Goal: Information Seeking & Learning: Understand process/instructions

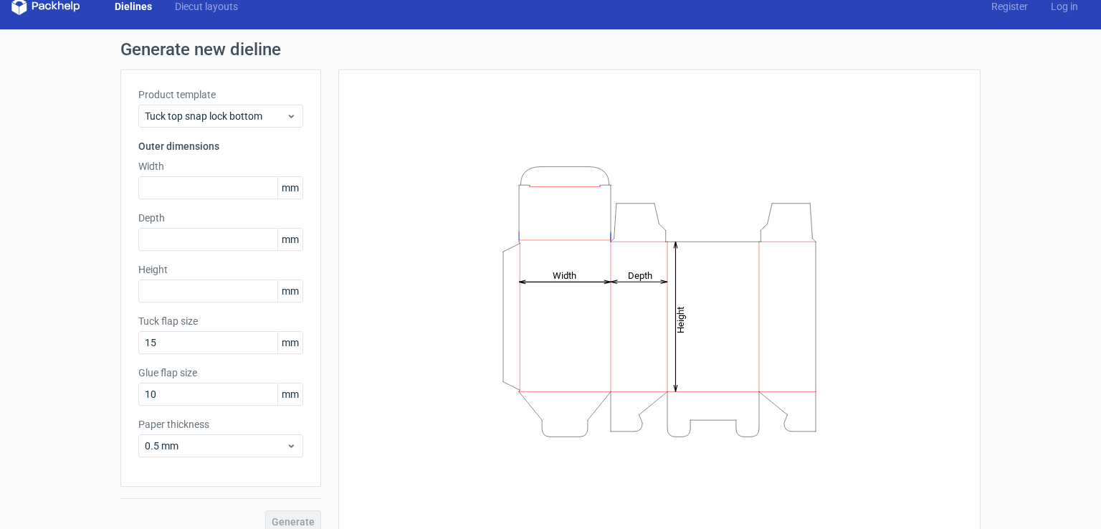
scroll to position [32, 0]
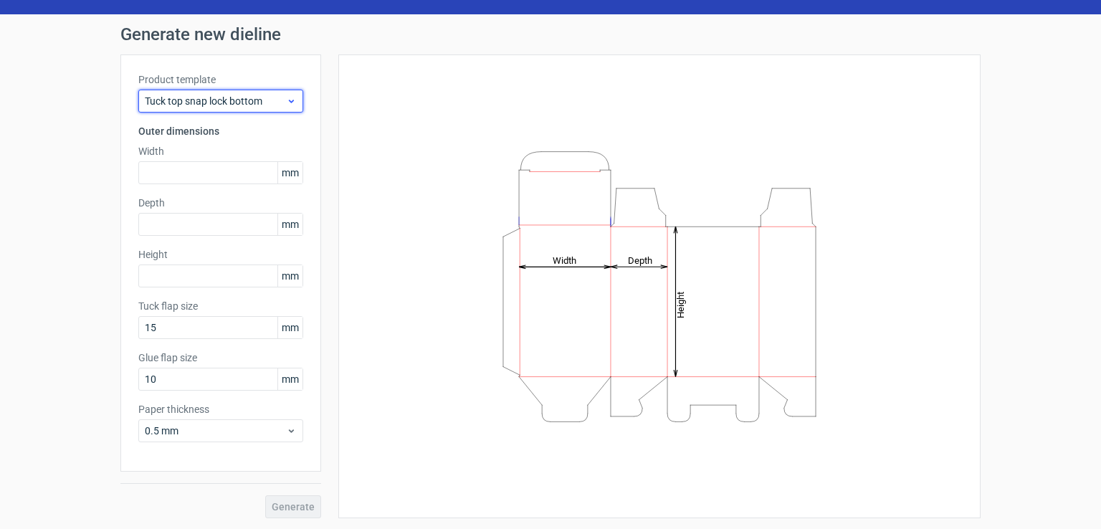
click at [257, 107] on span "Tuck top snap lock bottom" at bounding box center [215, 101] width 141 height 14
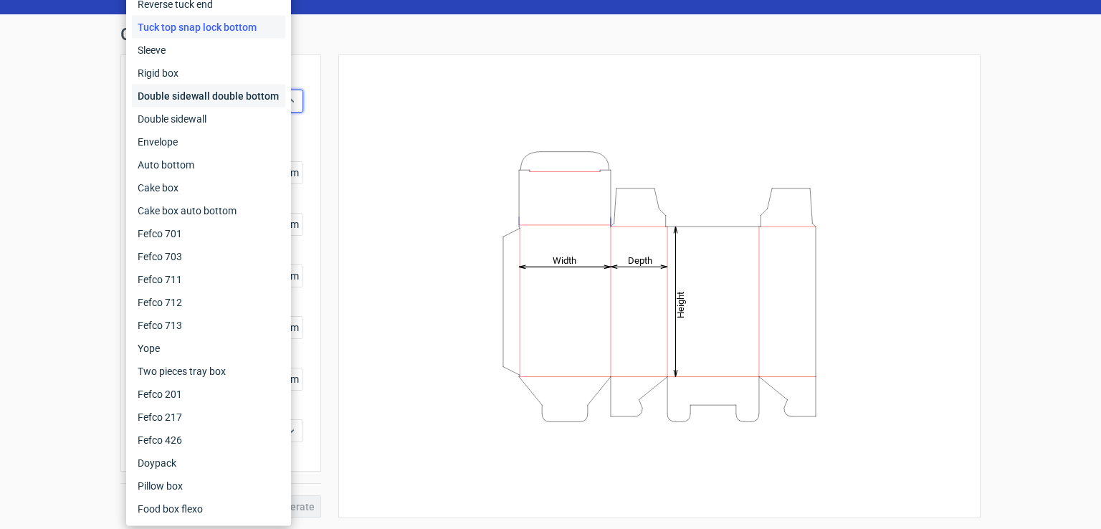
click at [194, 99] on div "Double sidewall double bottom" at bounding box center [208, 96] width 153 height 23
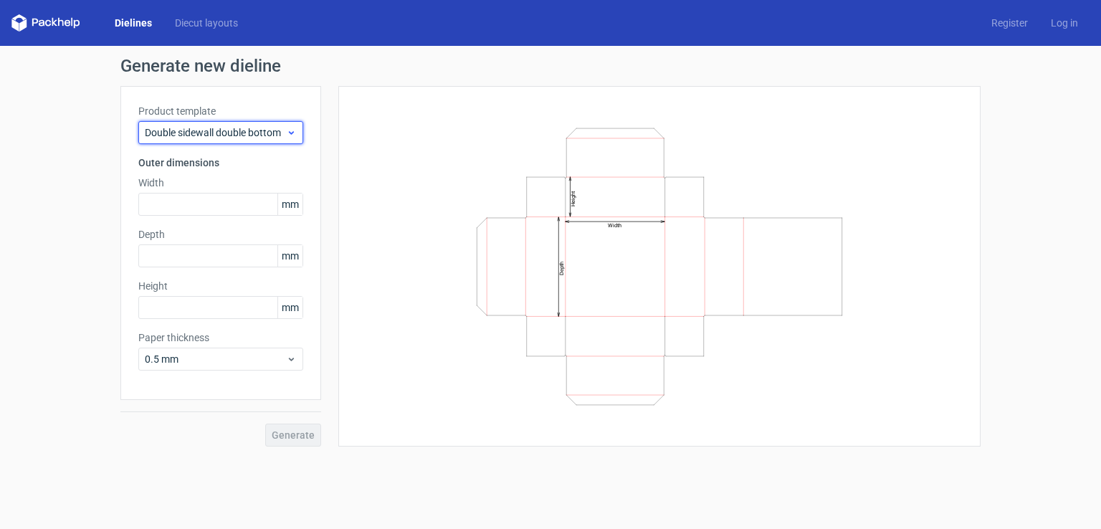
click at [196, 133] on span "Double sidewall double bottom" at bounding box center [215, 132] width 141 height 14
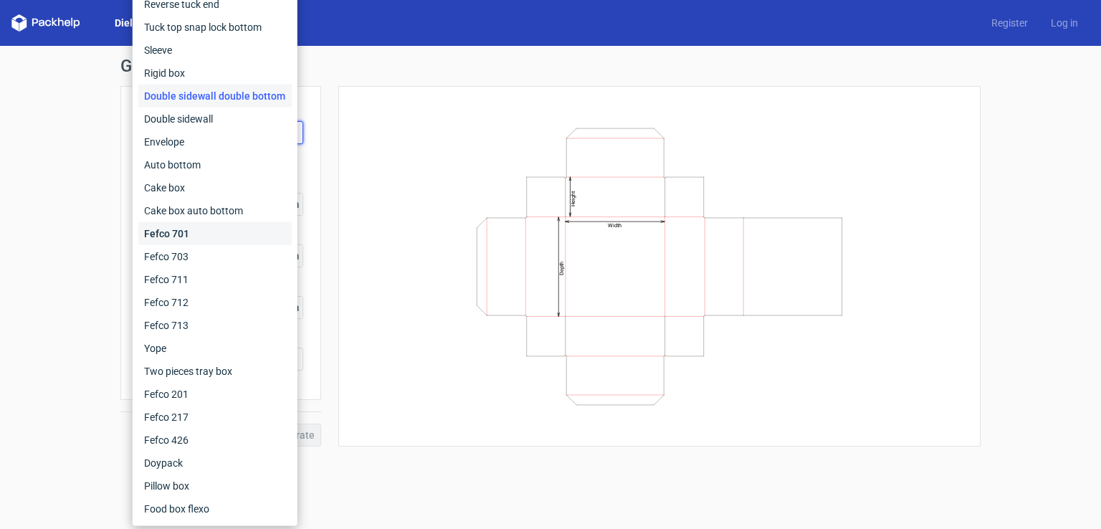
click at [224, 222] on div "Fefco 701" at bounding box center [214, 233] width 153 height 23
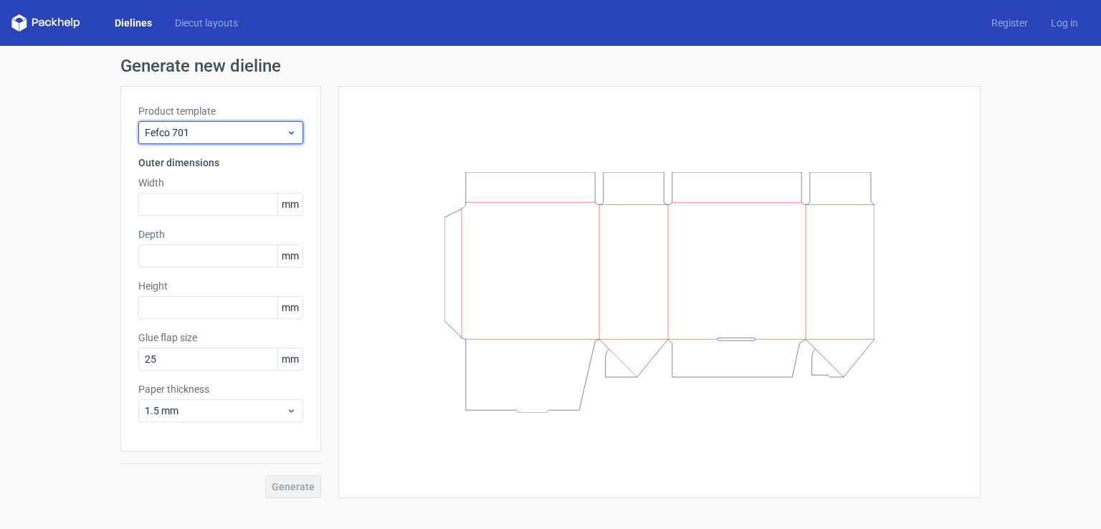
click at [194, 133] on span "Fefco 701" at bounding box center [215, 132] width 141 height 14
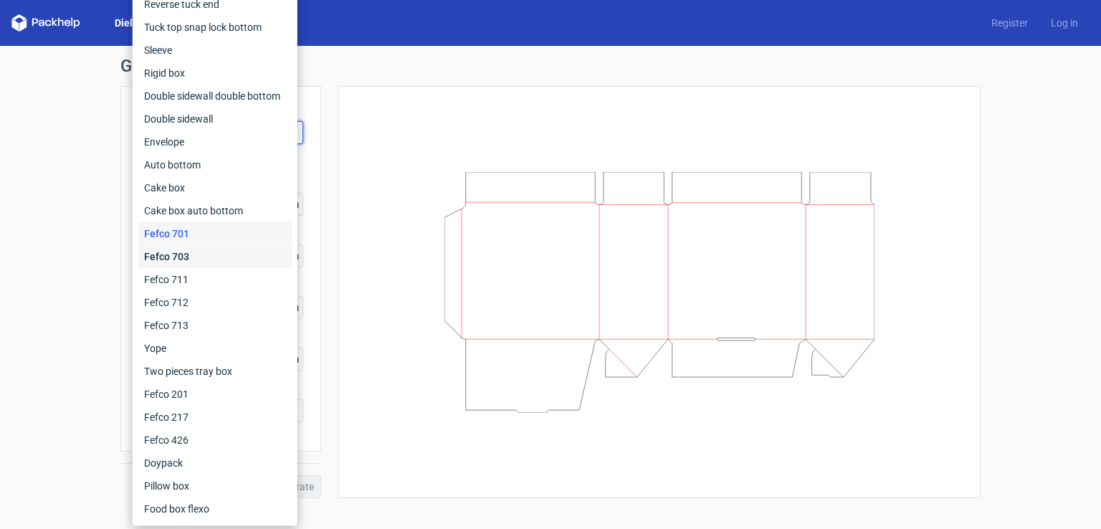
click at [181, 260] on div "Fefco 703" at bounding box center [214, 256] width 153 height 23
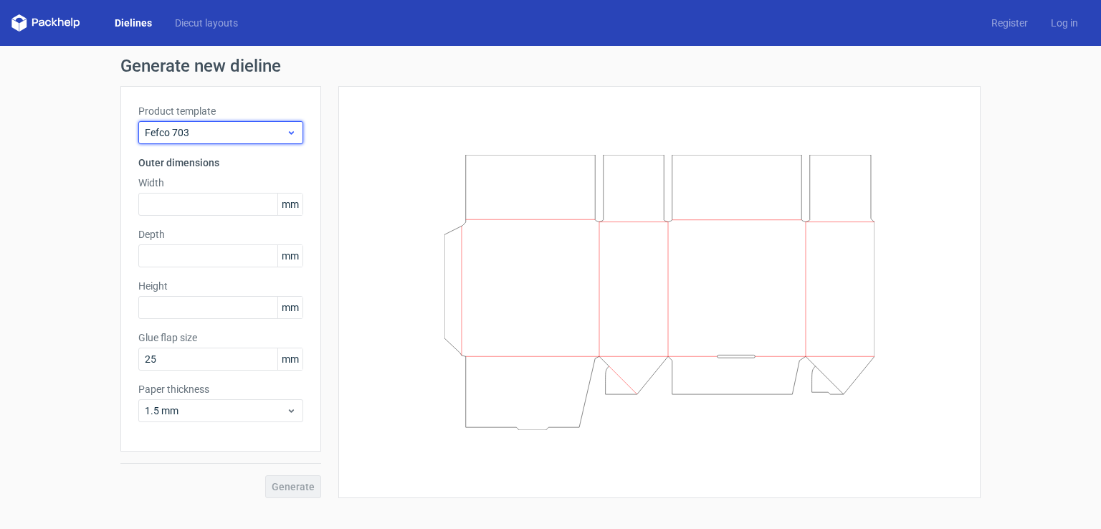
click at [206, 133] on span "Fefco 703" at bounding box center [215, 132] width 141 height 14
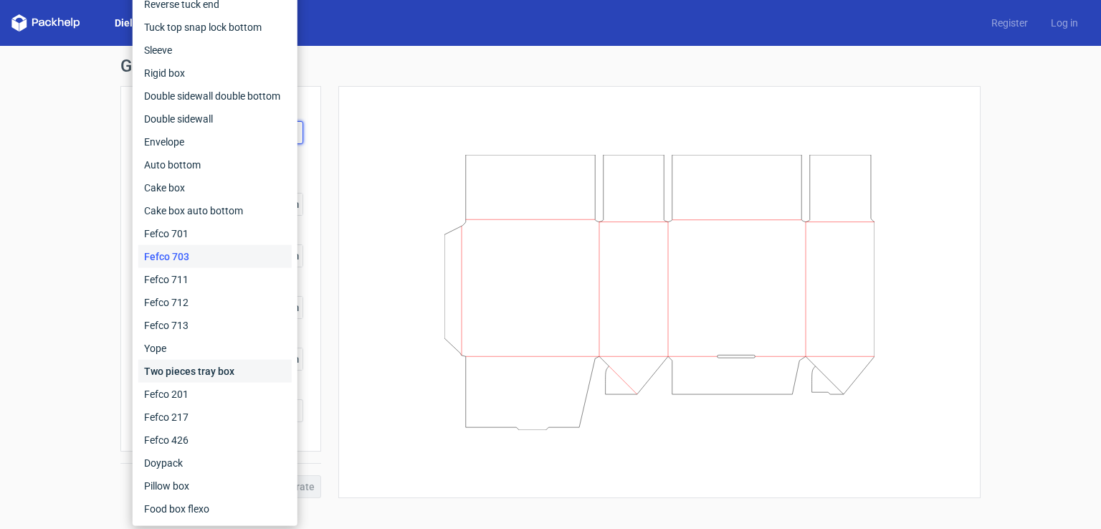
click at [253, 370] on div "Two pieces tray box" at bounding box center [214, 371] width 153 height 23
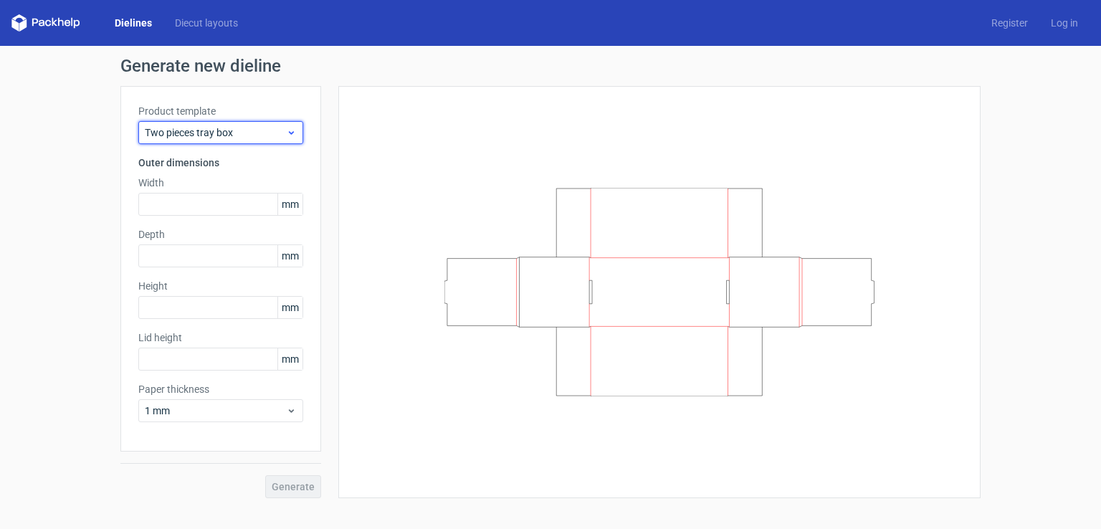
click at [206, 133] on span "Two pieces tray box" at bounding box center [215, 132] width 141 height 14
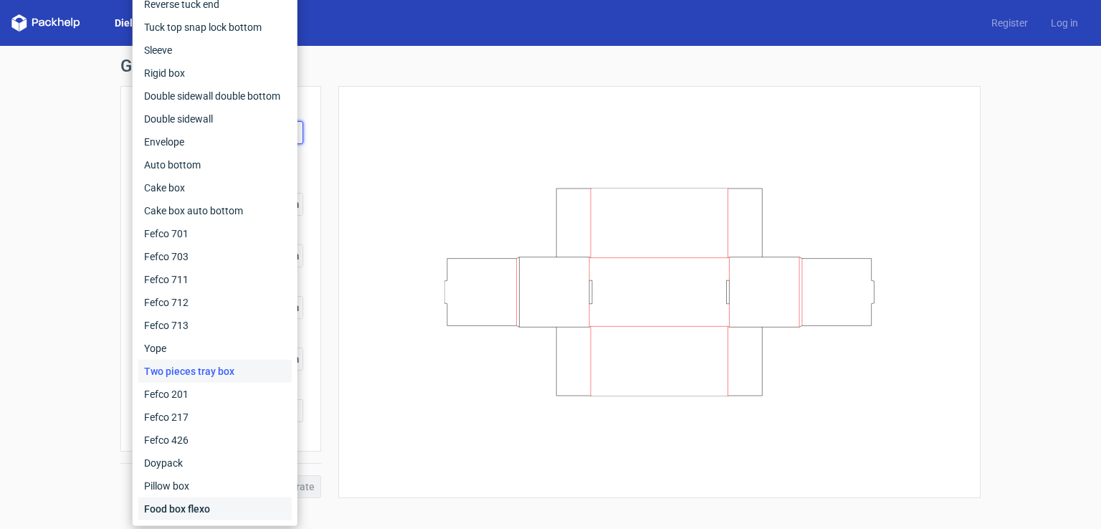
click at [188, 502] on div "Food box flexo" at bounding box center [214, 508] width 153 height 23
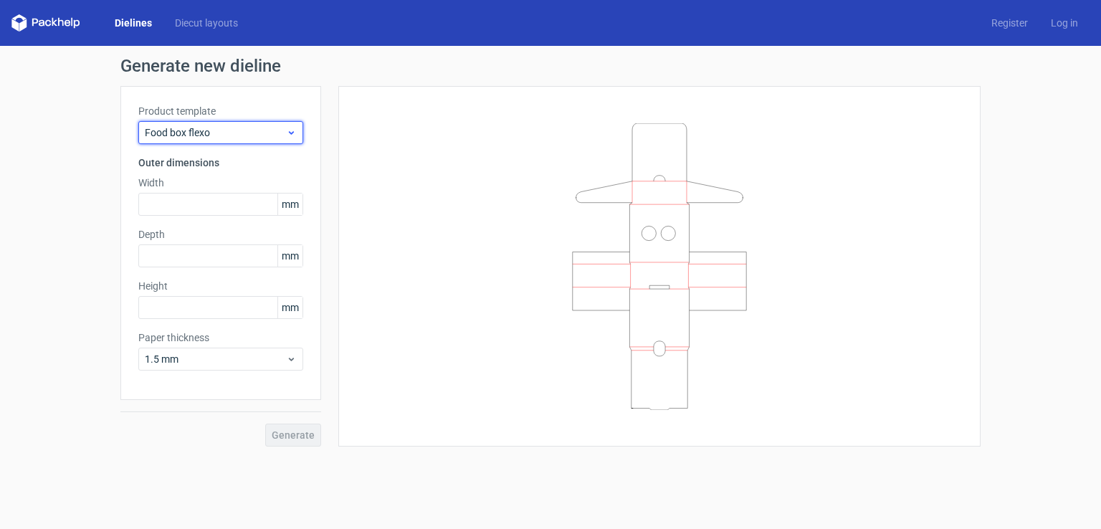
click at [202, 134] on span "Food box flexo" at bounding box center [215, 132] width 141 height 14
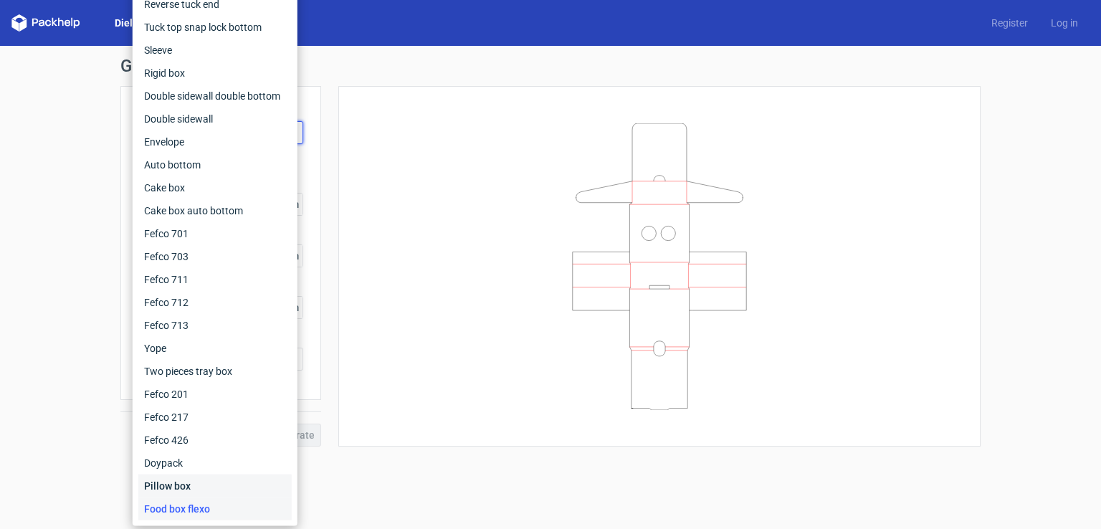
click at [220, 488] on div "Pillow box" at bounding box center [214, 485] width 153 height 23
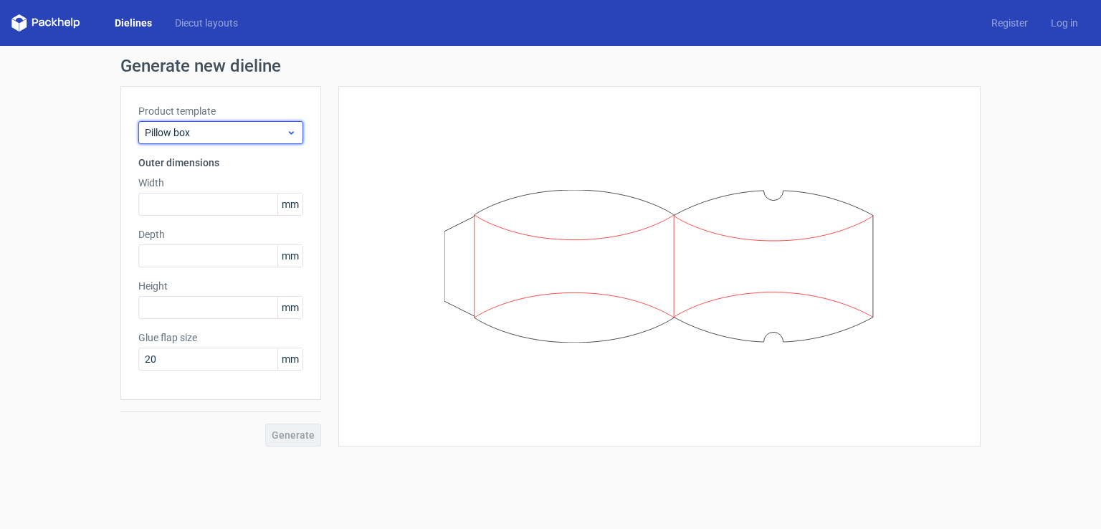
click at [218, 125] on span "Pillow box" at bounding box center [215, 132] width 141 height 14
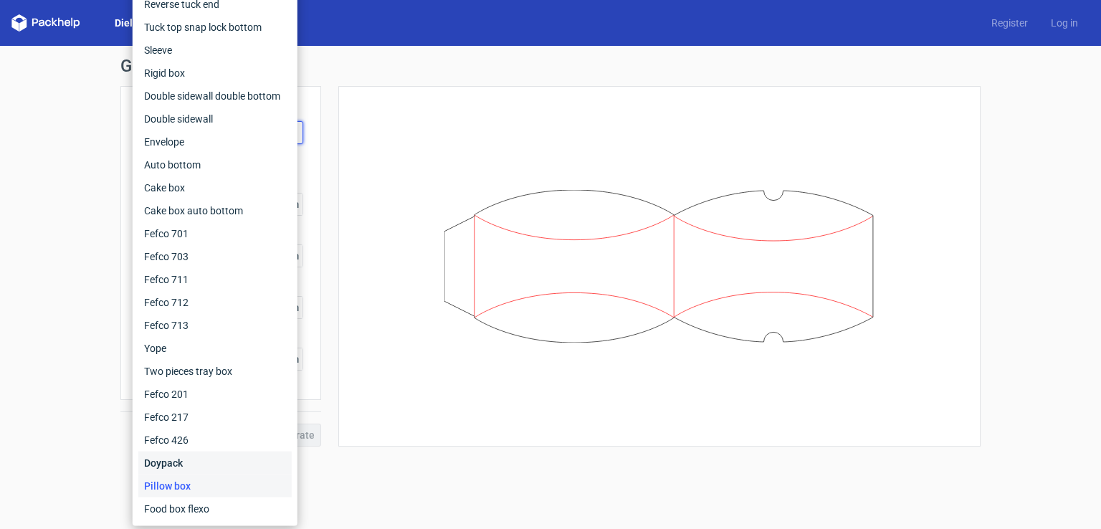
click at [172, 457] on div "Doypack" at bounding box center [214, 463] width 153 height 23
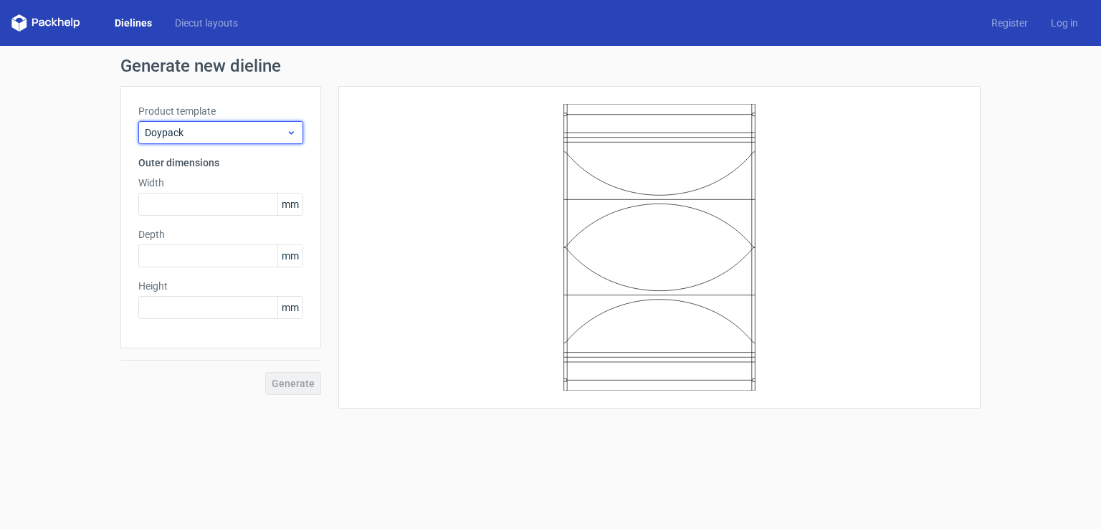
click at [209, 133] on span "Doypack" at bounding box center [215, 132] width 141 height 14
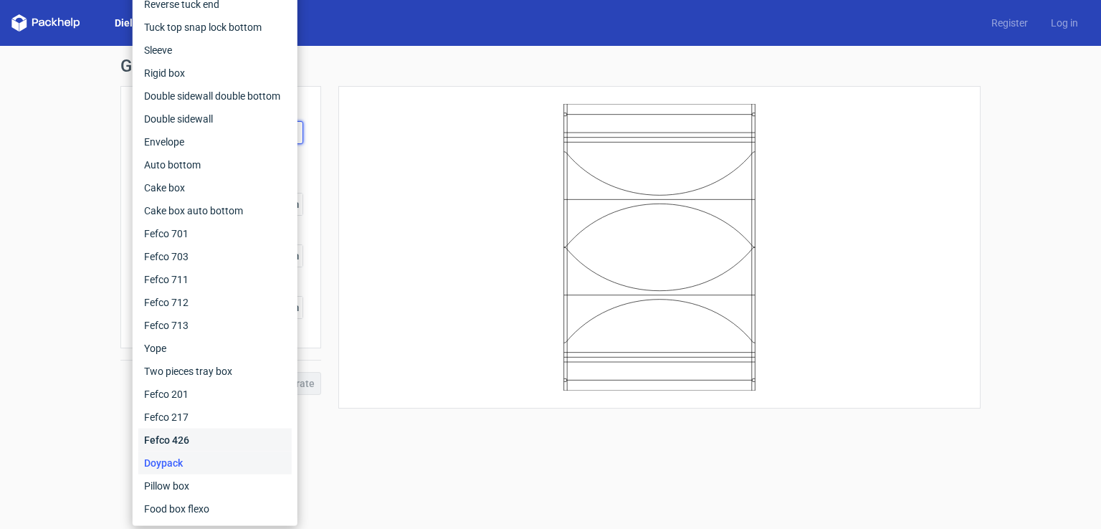
click at [180, 429] on div "Fefco 426" at bounding box center [214, 440] width 153 height 23
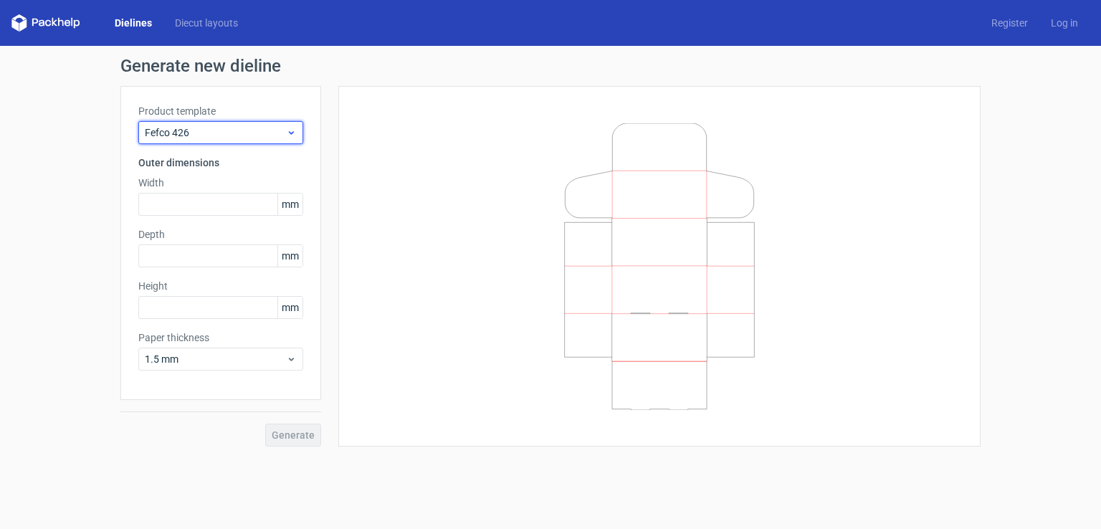
click at [209, 130] on span "Fefco 426" at bounding box center [215, 132] width 141 height 14
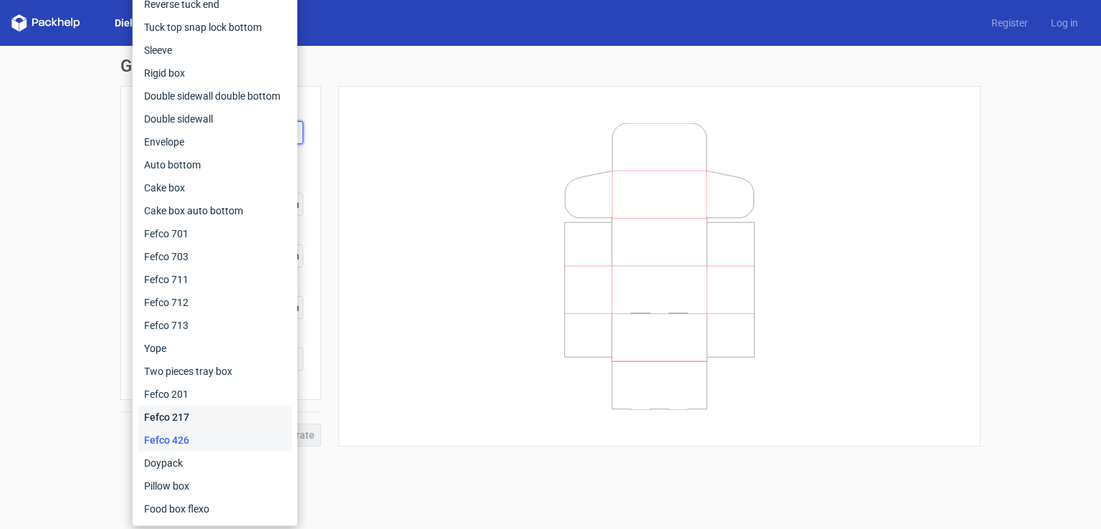
click at [186, 414] on div "Fefco 217" at bounding box center [214, 417] width 153 height 23
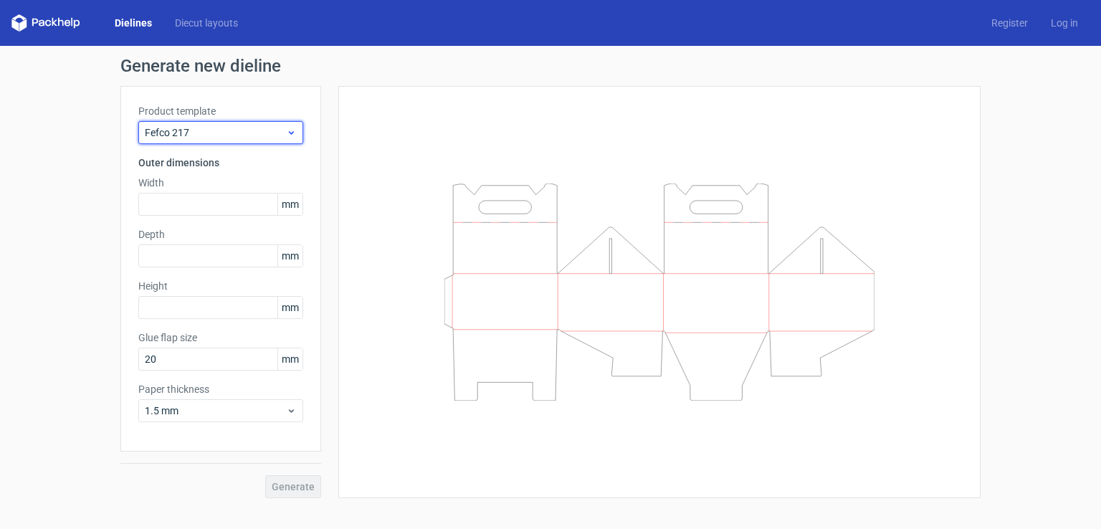
click at [273, 138] on span "Fefco 217" at bounding box center [215, 132] width 141 height 14
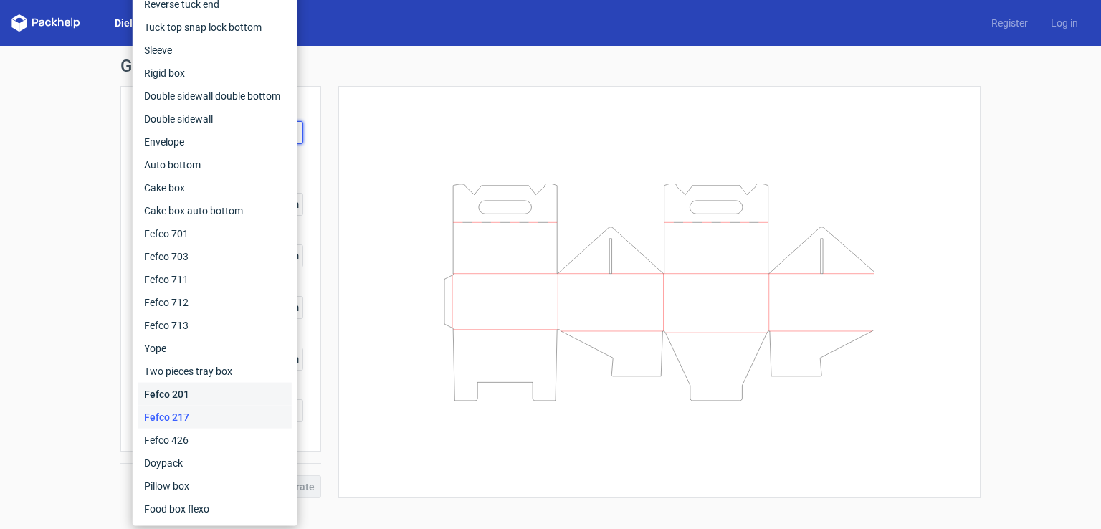
click at [170, 390] on div "Fefco 201" at bounding box center [214, 394] width 153 height 23
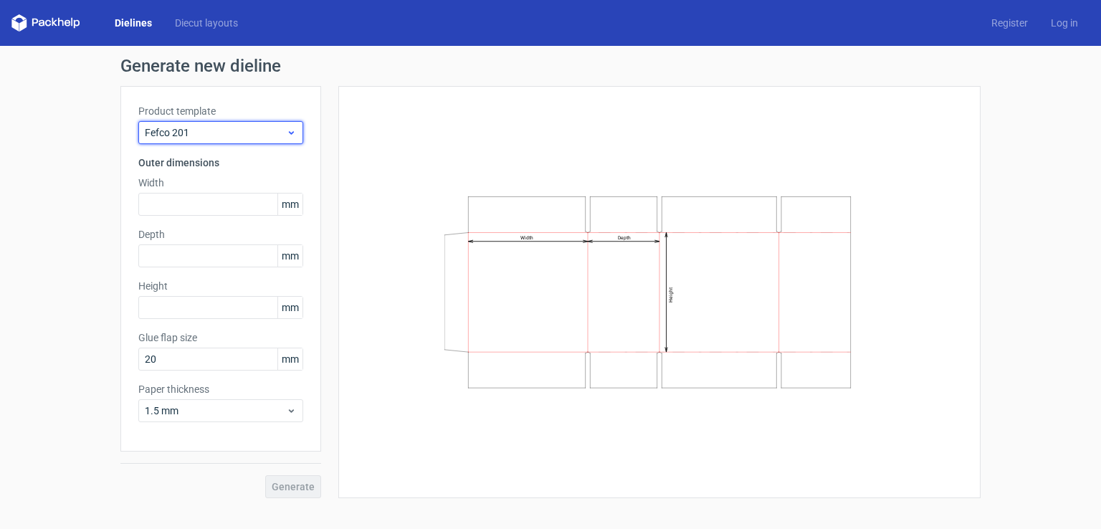
click at [247, 128] on span "Fefco 201" at bounding box center [215, 132] width 141 height 14
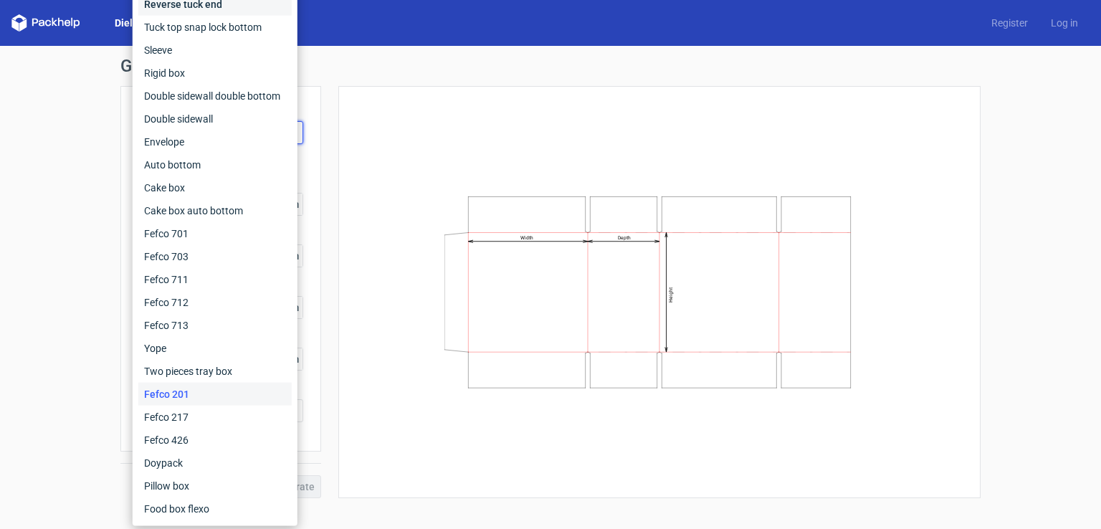
click at [198, 9] on div "Reverse tuck end" at bounding box center [214, 4] width 153 height 23
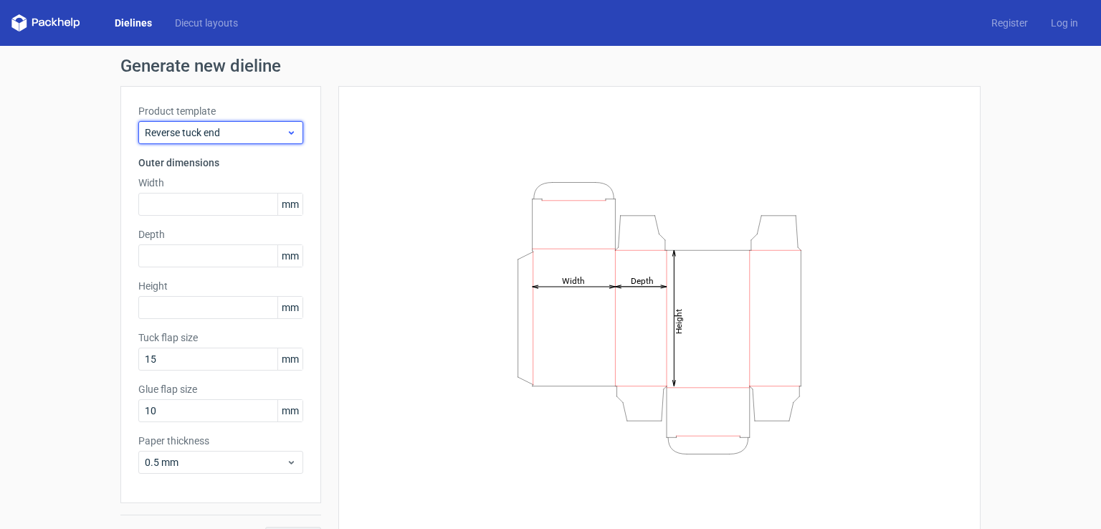
click at [237, 130] on span "Reverse tuck end" at bounding box center [215, 132] width 141 height 14
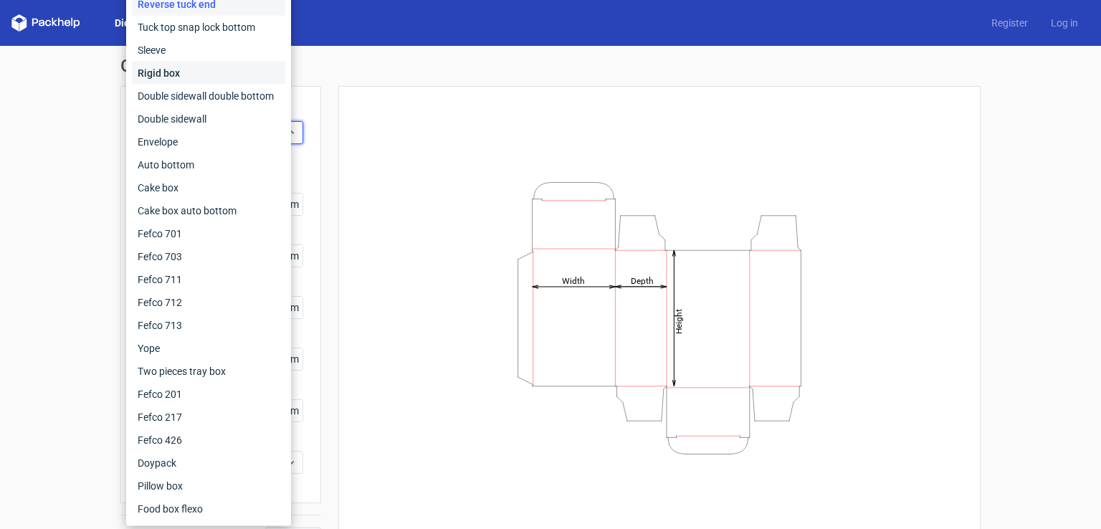
click at [231, 82] on div "Rigid box" at bounding box center [208, 73] width 153 height 23
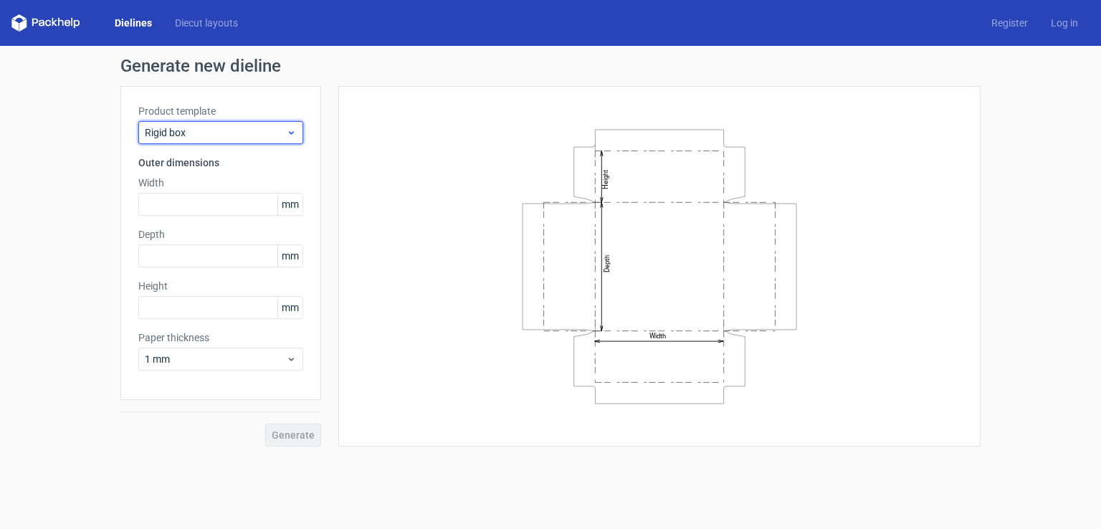
click at [211, 137] on span "Rigid box" at bounding box center [215, 132] width 141 height 14
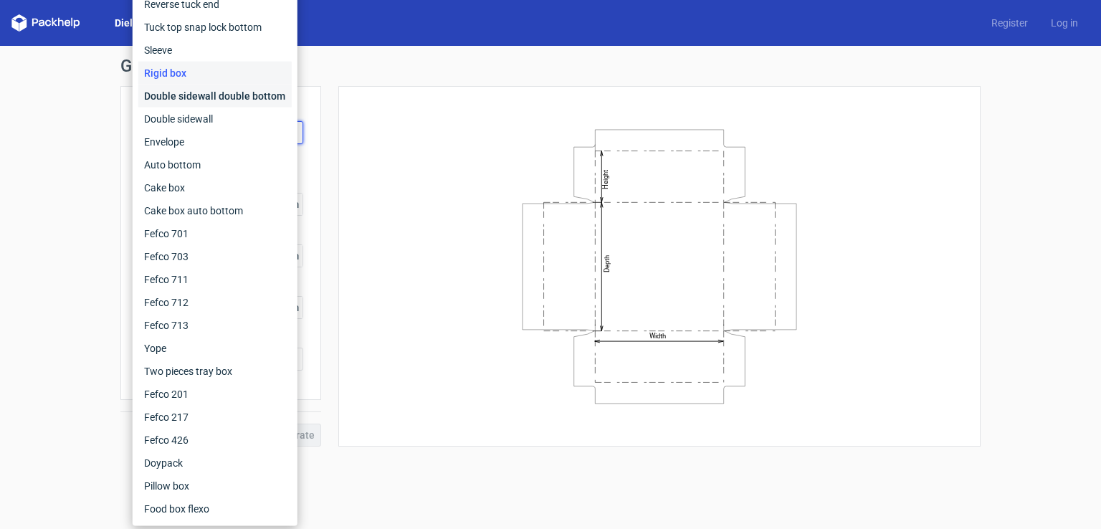
click at [235, 98] on div "Double sidewall double bottom" at bounding box center [214, 96] width 153 height 23
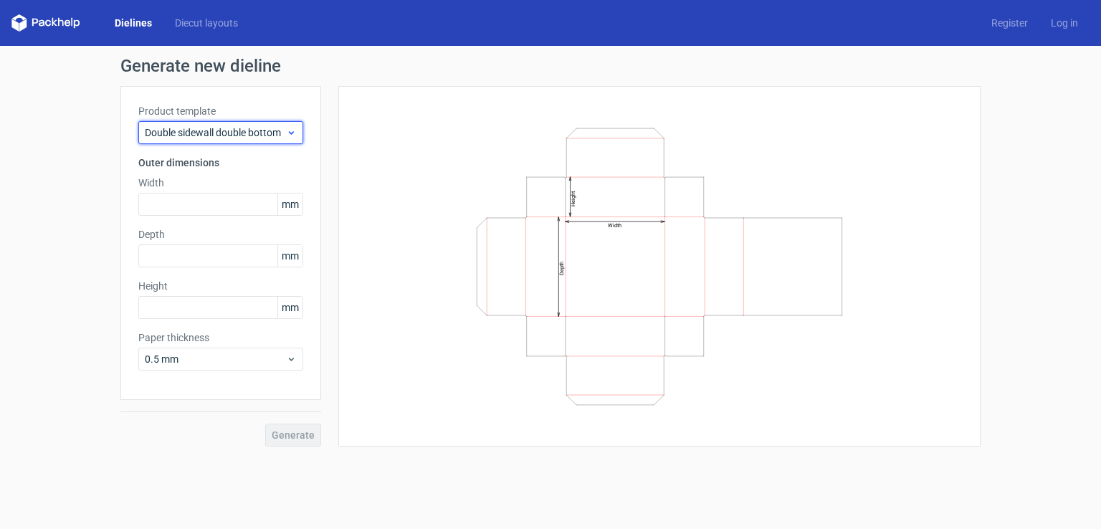
click at [197, 138] on span "Double sidewall double bottom" at bounding box center [215, 132] width 141 height 14
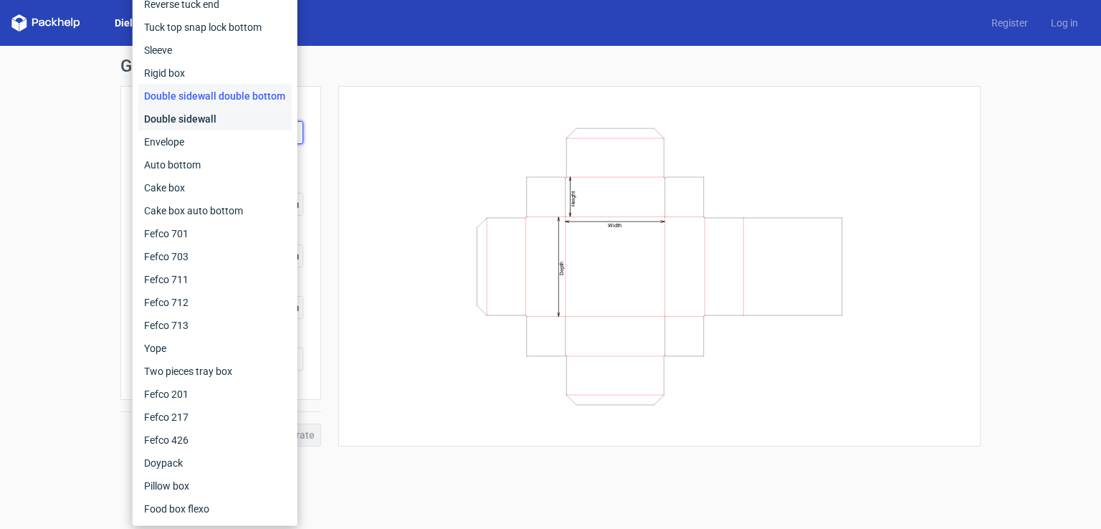
click at [206, 118] on div "Double sidewall" at bounding box center [214, 119] width 153 height 23
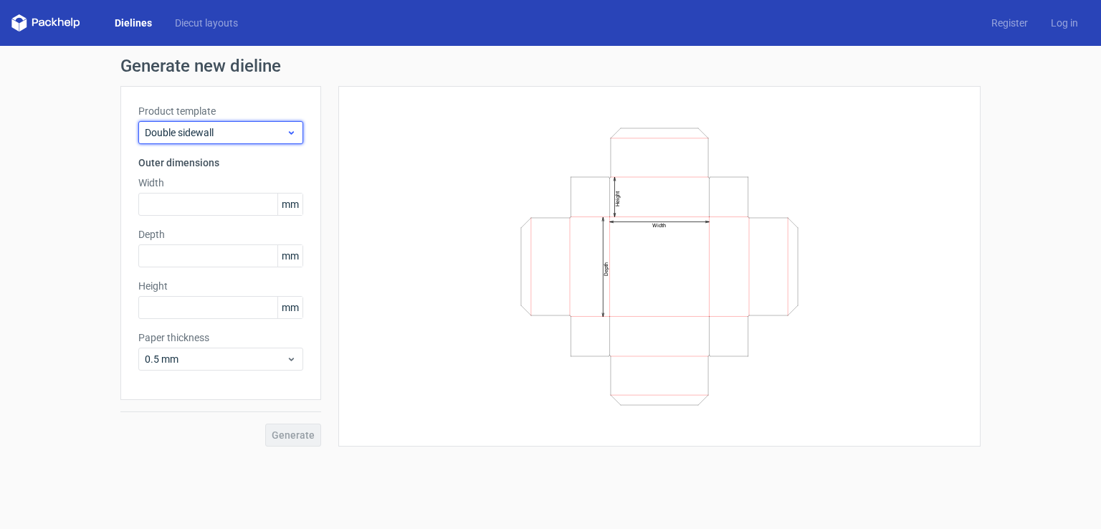
click at [209, 136] on span "Double sidewall" at bounding box center [215, 132] width 141 height 14
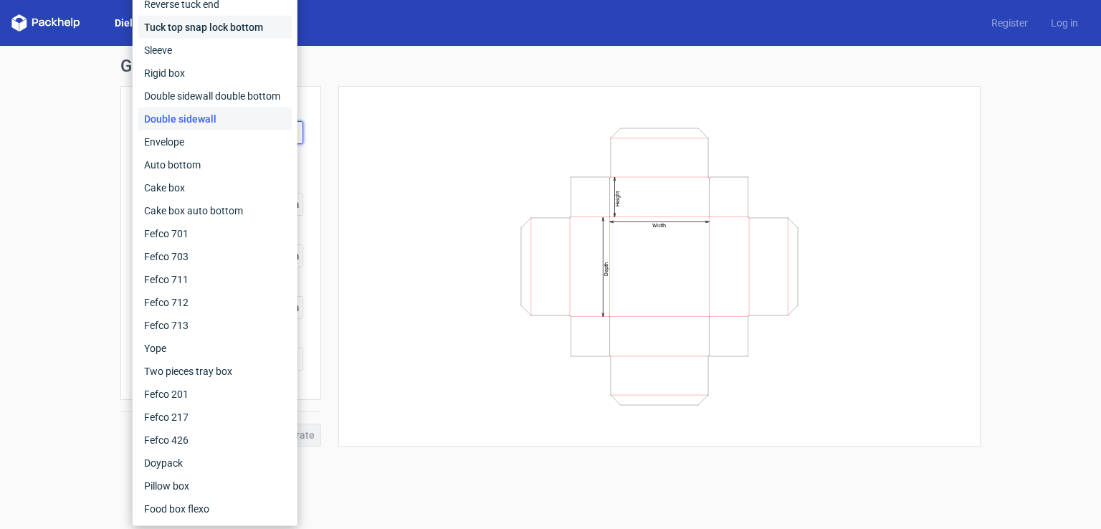
click at [235, 36] on div "Tuck top snap lock bottom" at bounding box center [214, 27] width 153 height 23
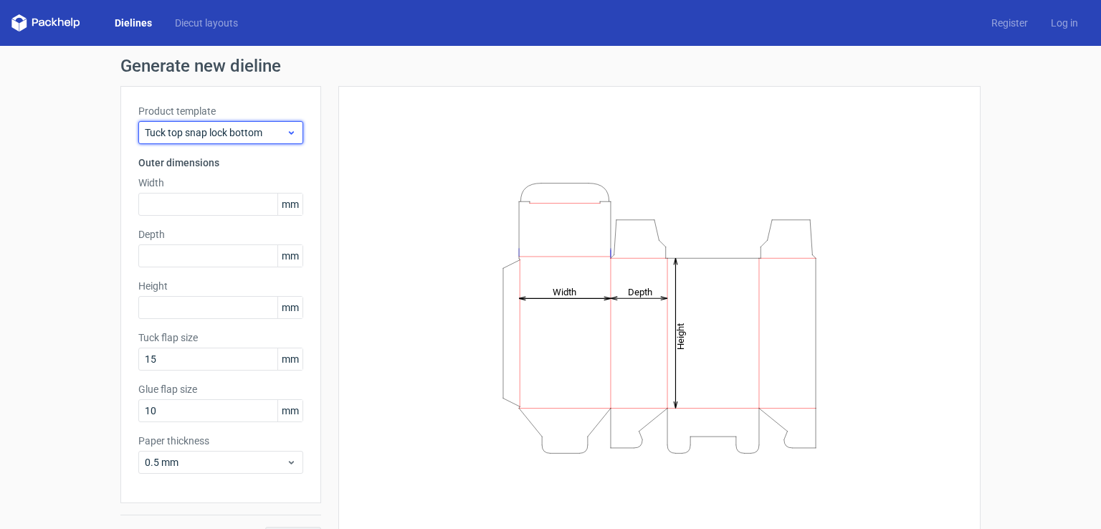
click at [230, 129] on span "Tuck top snap lock bottom" at bounding box center [215, 132] width 141 height 14
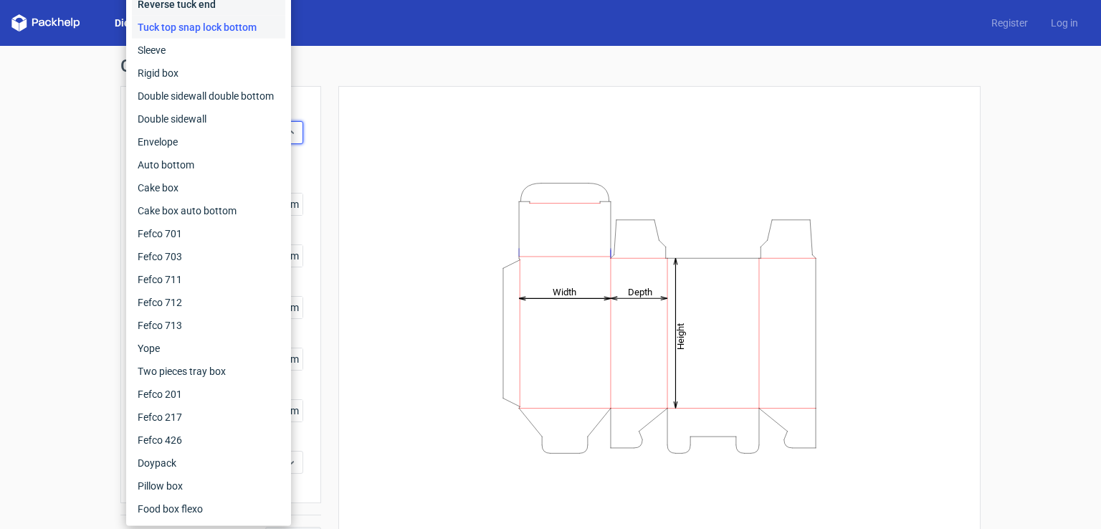
click at [207, 9] on div "Reverse tuck end" at bounding box center [208, 4] width 153 height 23
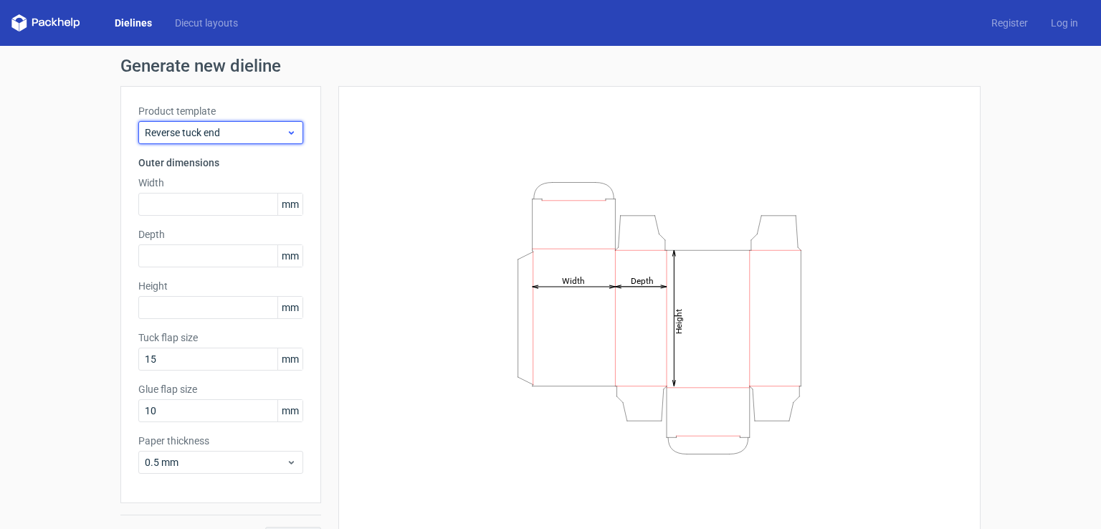
click at [272, 131] on span "Reverse tuck end" at bounding box center [215, 132] width 141 height 14
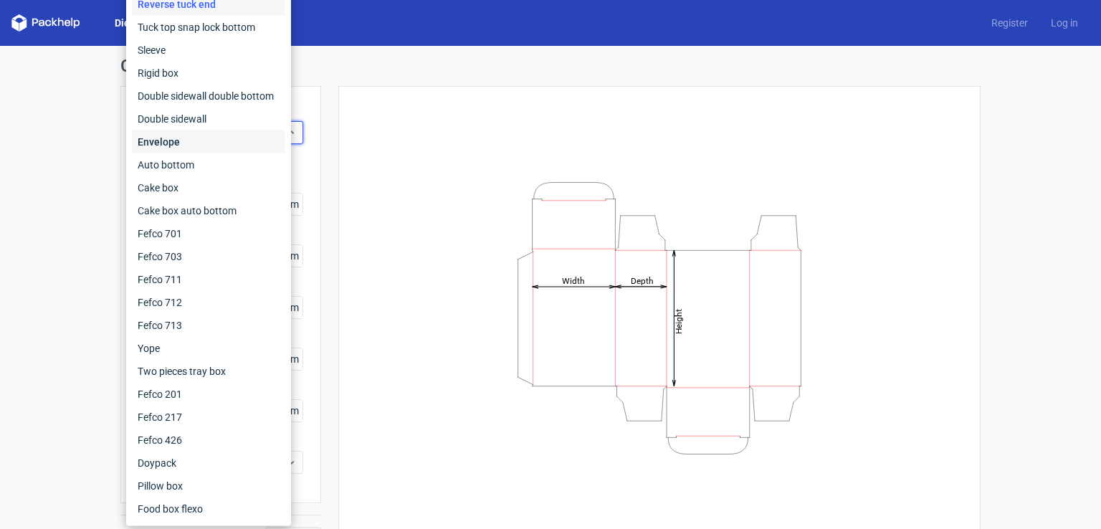
click at [155, 151] on div "Envelope" at bounding box center [208, 141] width 153 height 23
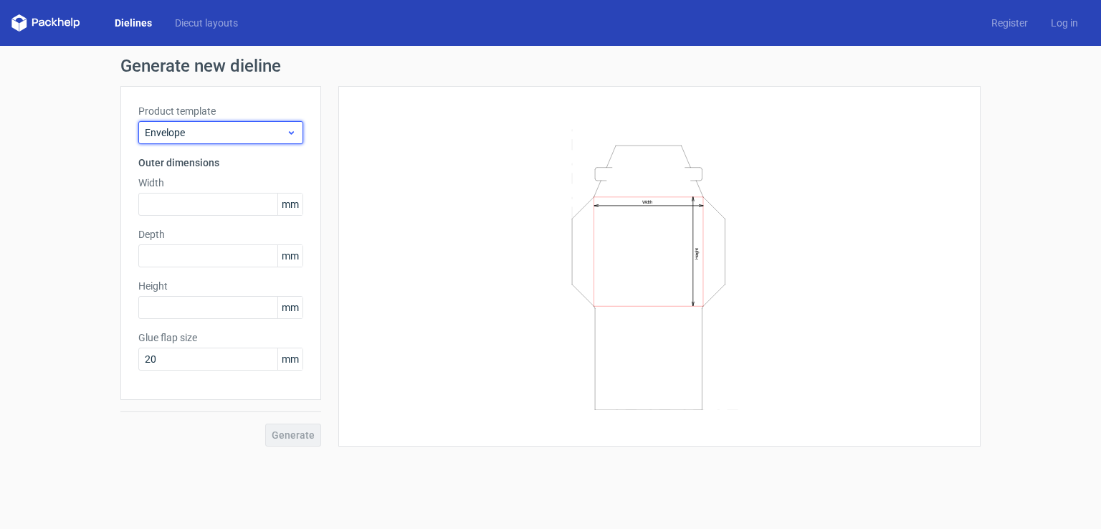
click at [194, 125] on span "Envelope" at bounding box center [215, 132] width 141 height 14
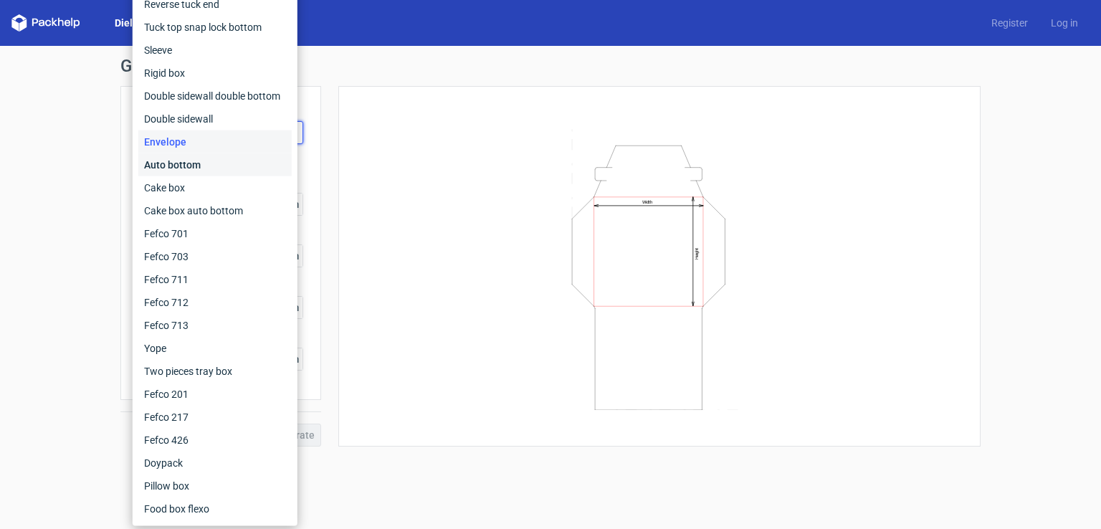
click at [215, 161] on div "Auto bottom" at bounding box center [214, 164] width 153 height 23
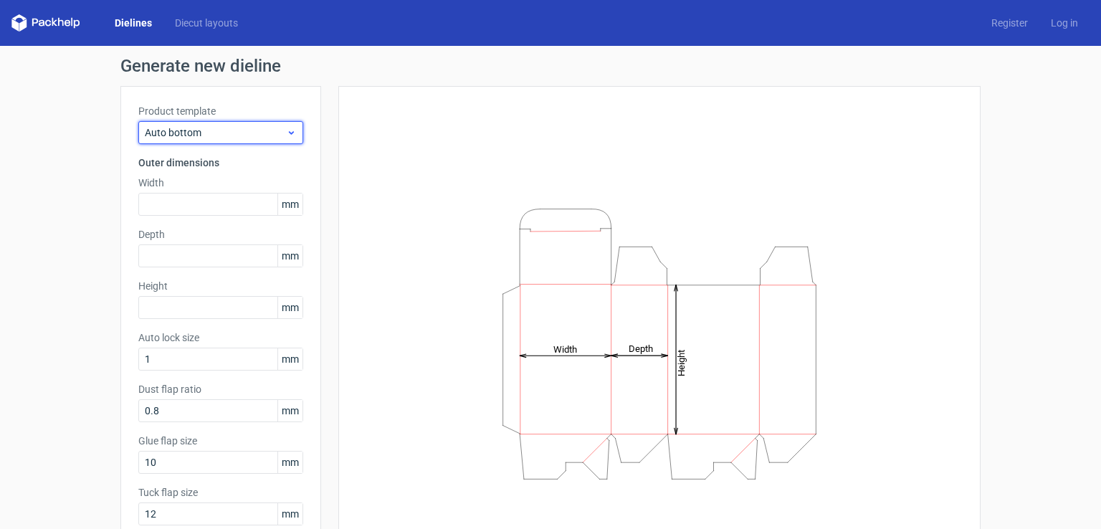
click at [219, 138] on span "Auto bottom" at bounding box center [215, 132] width 141 height 14
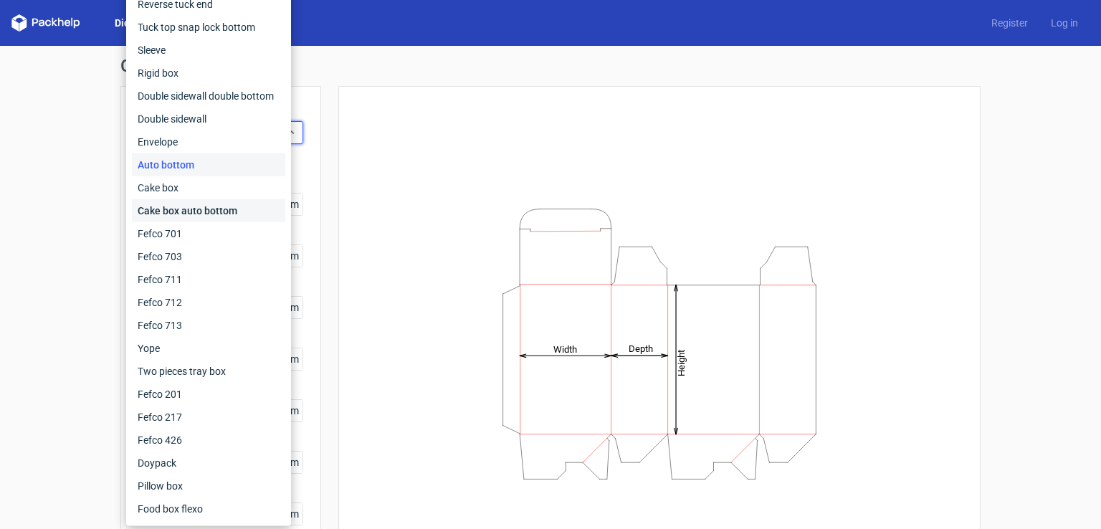
click at [204, 211] on div "Cake box auto bottom" at bounding box center [208, 210] width 153 height 23
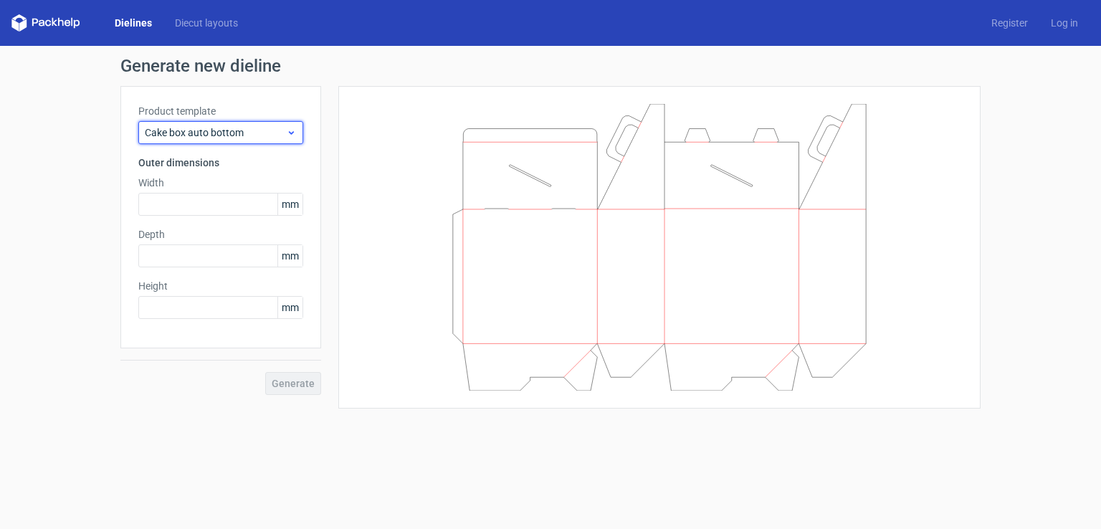
click at [242, 132] on span "Cake box auto bottom" at bounding box center [215, 132] width 141 height 14
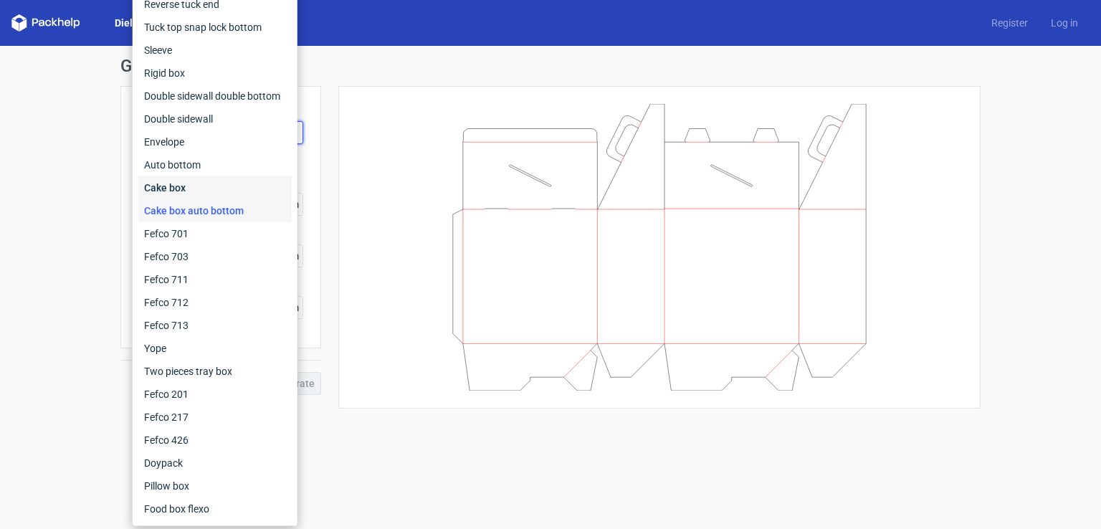
click at [226, 190] on div "Cake box" at bounding box center [214, 187] width 153 height 23
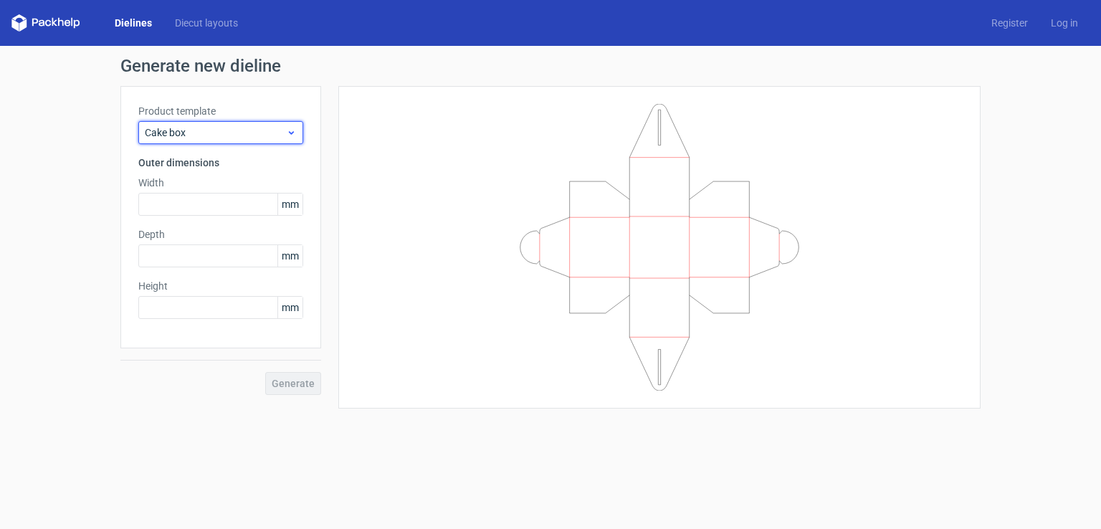
click at [270, 128] on span "Cake box" at bounding box center [215, 132] width 141 height 14
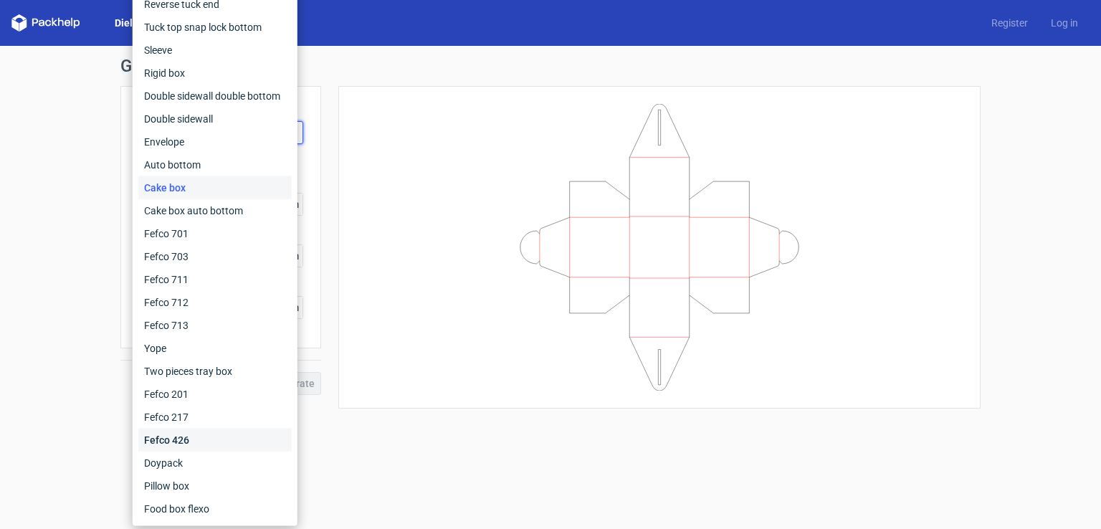
click at [164, 442] on div "Fefco 426" at bounding box center [214, 440] width 153 height 23
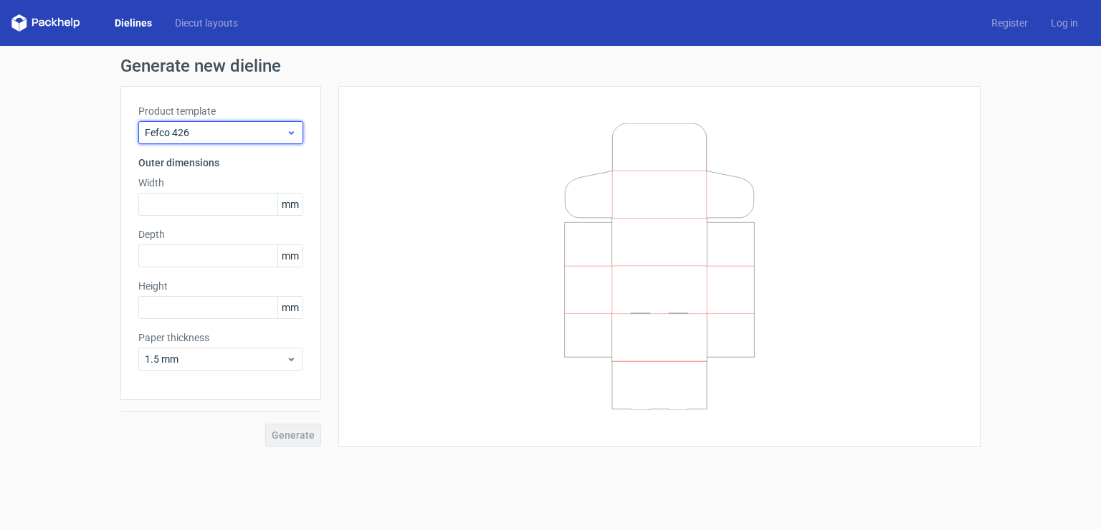
click at [244, 131] on span "Fefco 426" at bounding box center [215, 132] width 141 height 14
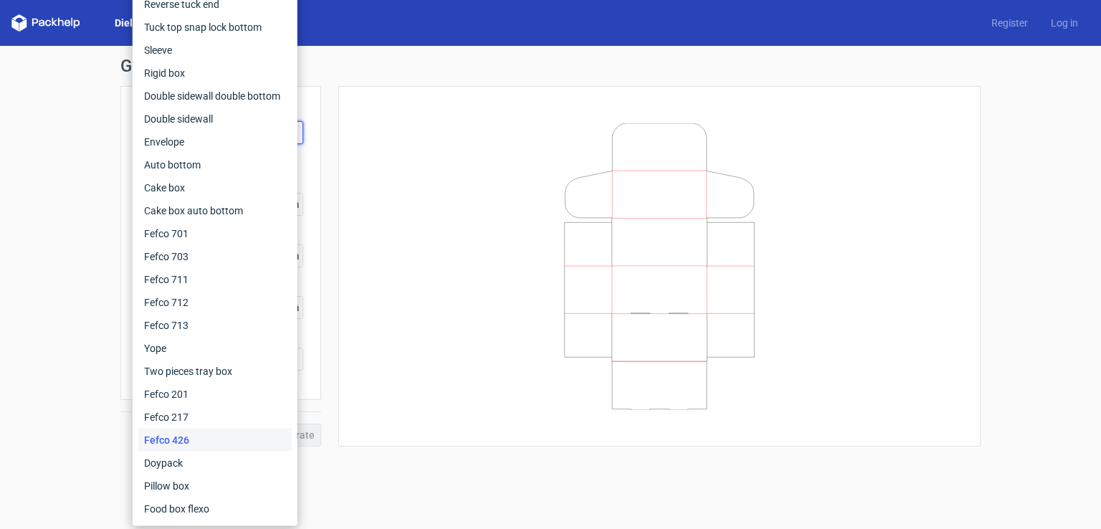
click at [547, 82] on div "Generate new dieline Product template Fefco 426 Outer dimensions Width mm Depth…" at bounding box center [550, 251] width 860 height 389
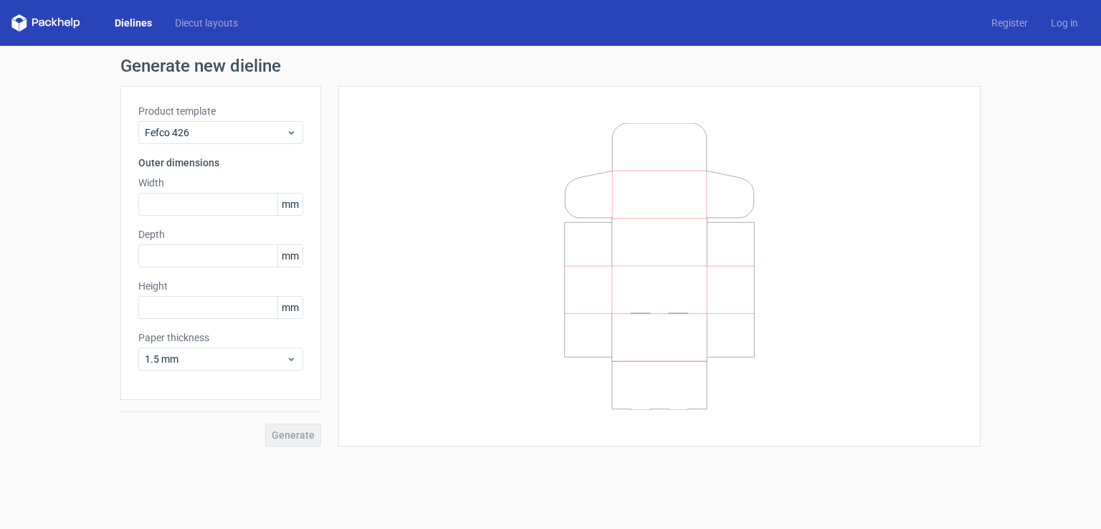
click at [221, 115] on label "Product template" at bounding box center [220, 111] width 165 height 14
click at [218, 124] on div "Fefco 426" at bounding box center [220, 132] width 165 height 23
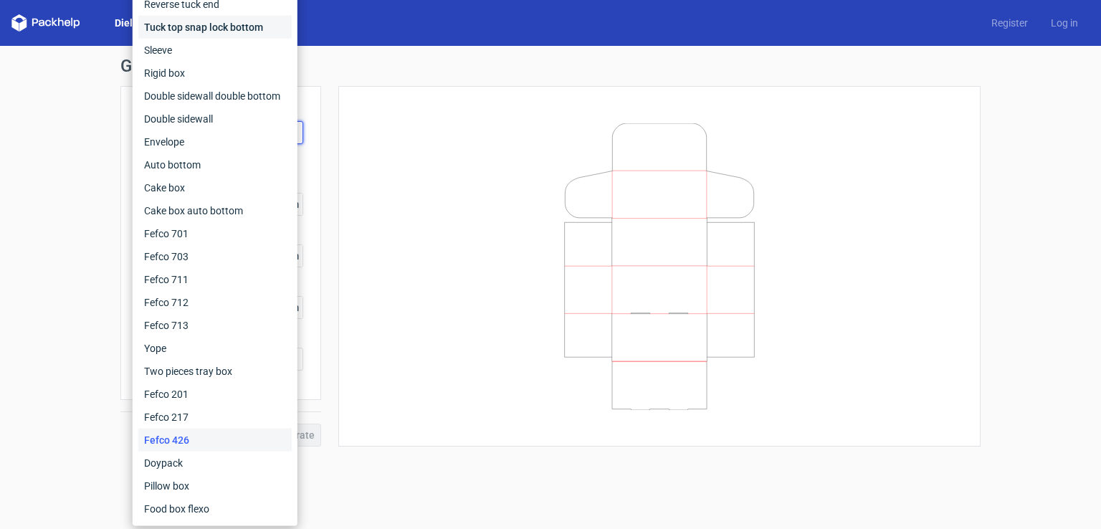
click at [246, 35] on div "Tuck top snap lock bottom" at bounding box center [214, 27] width 153 height 23
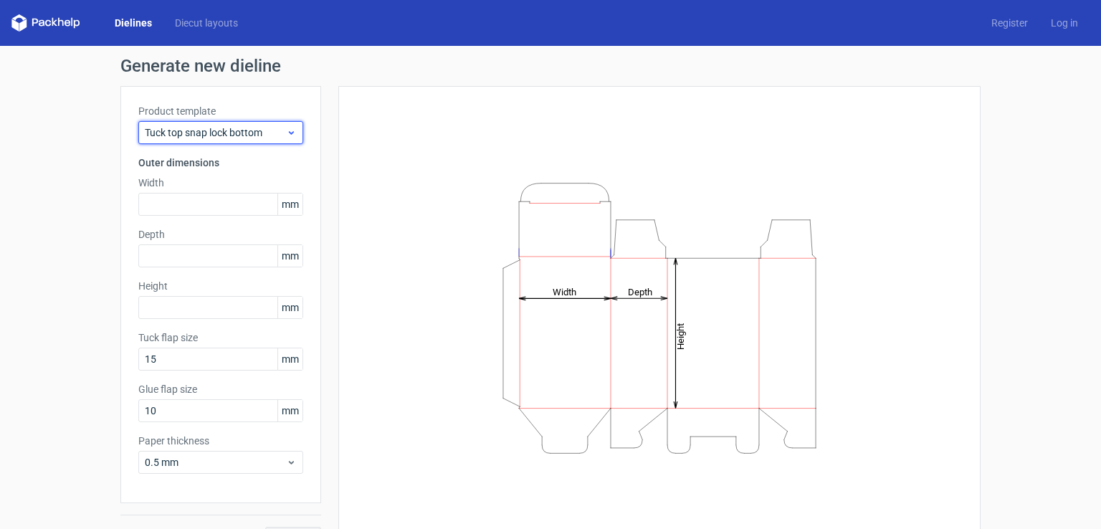
click at [242, 136] on span "Tuck top snap lock bottom" at bounding box center [215, 132] width 141 height 14
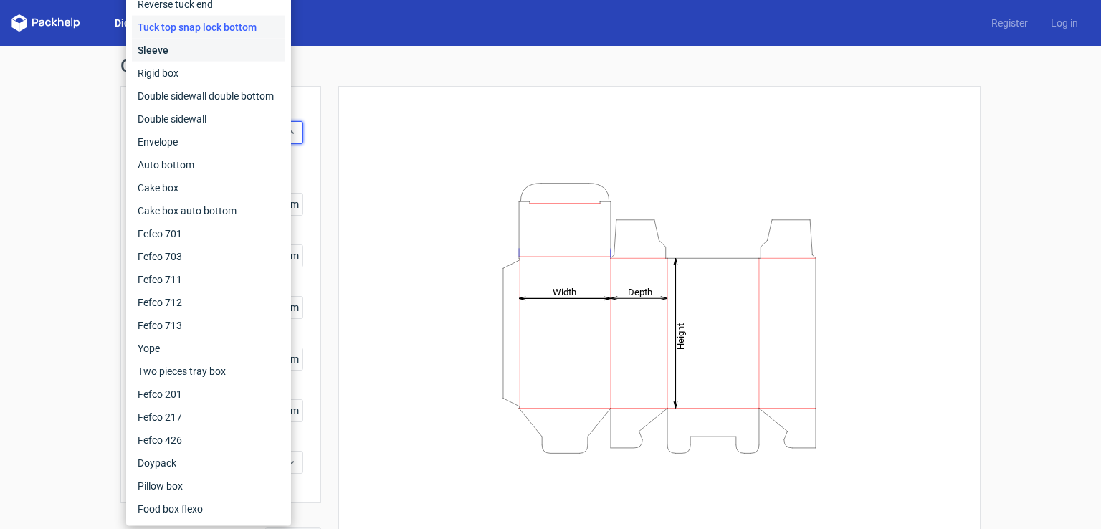
click at [224, 60] on div "Sleeve" at bounding box center [208, 50] width 153 height 23
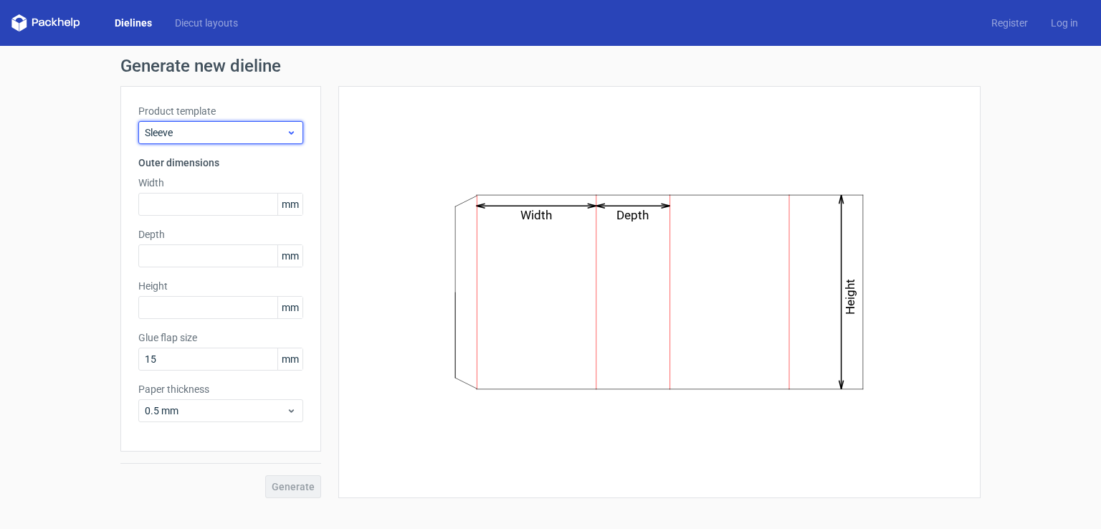
click at [241, 138] on span "Sleeve" at bounding box center [215, 132] width 141 height 14
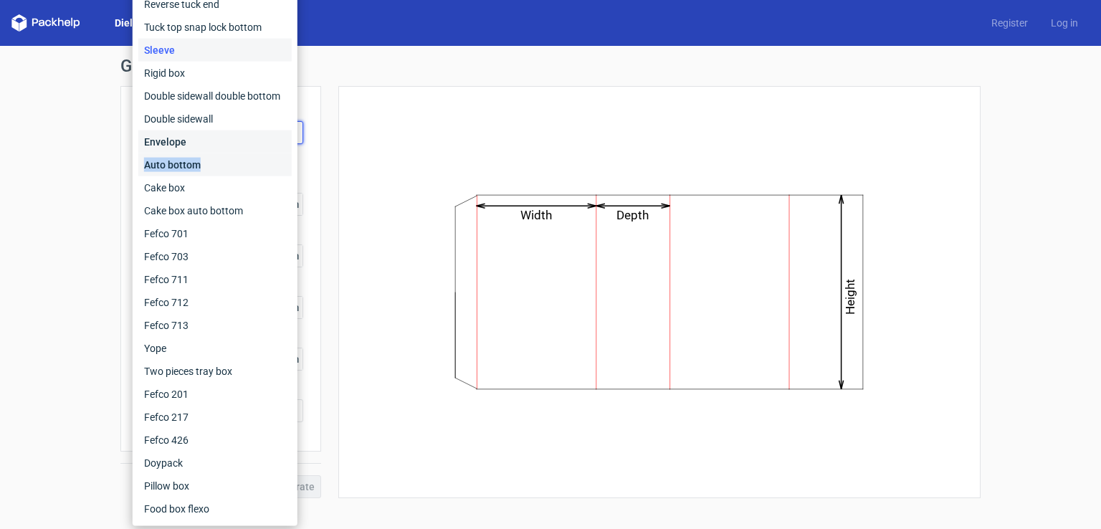
drag, startPoint x: 243, startPoint y: 150, endPoint x: 243, endPoint y: 158, distance: 7.9
click at [243, 158] on div "Fefco 427 Reverse tuck end Tuck top snap lock bottom Sleeve Rigid box Double si…" at bounding box center [214, 245] width 153 height 550
click at [233, 166] on div "Auto bottom" at bounding box center [214, 164] width 153 height 23
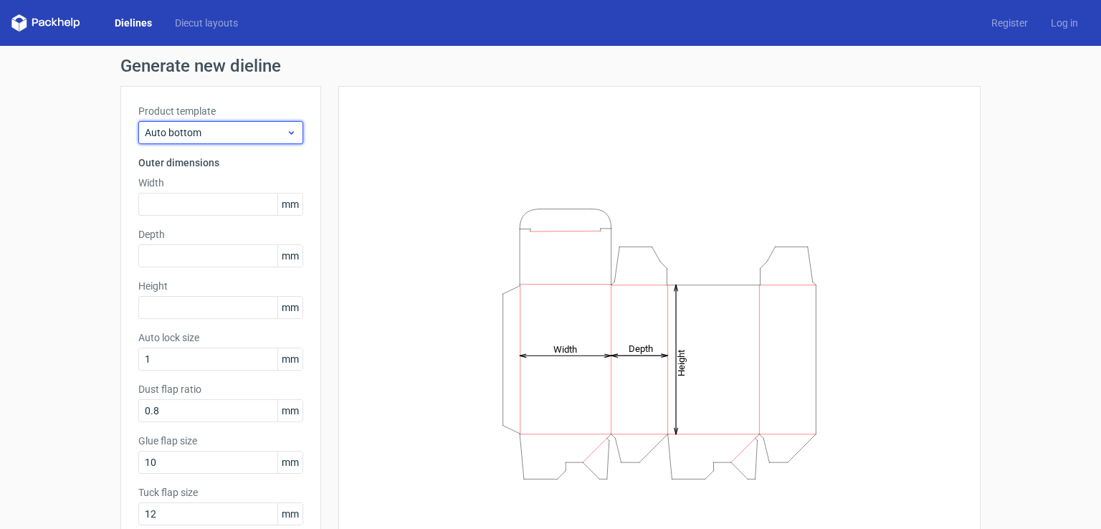
click at [228, 133] on span "Auto bottom" at bounding box center [215, 132] width 141 height 14
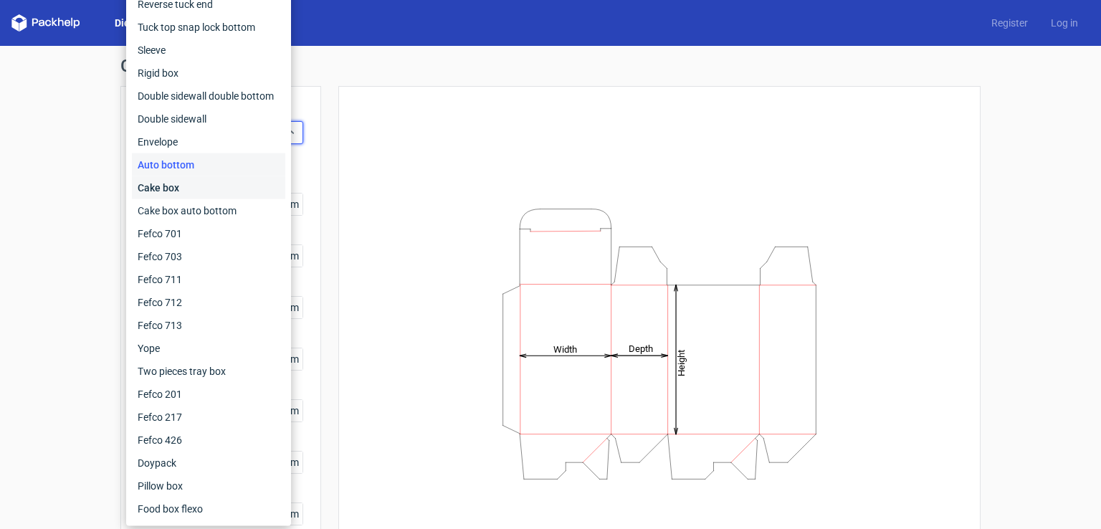
click at [206, 186] on div "Cake box" at bounding box center [208, 187] width 153 height 23
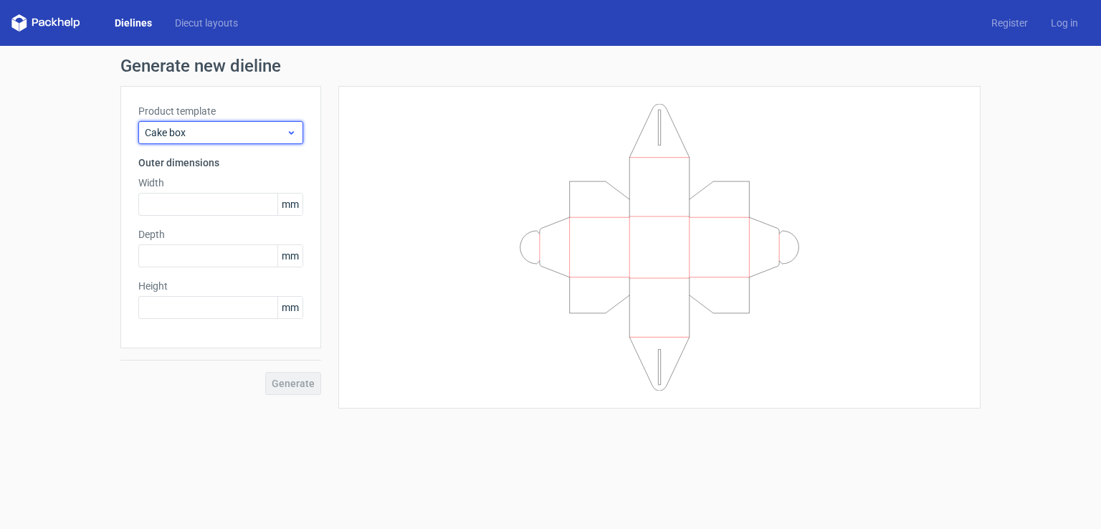
click at [226, 136] on span "Cake box" at bounding box center [215, 132] width 141 height 14
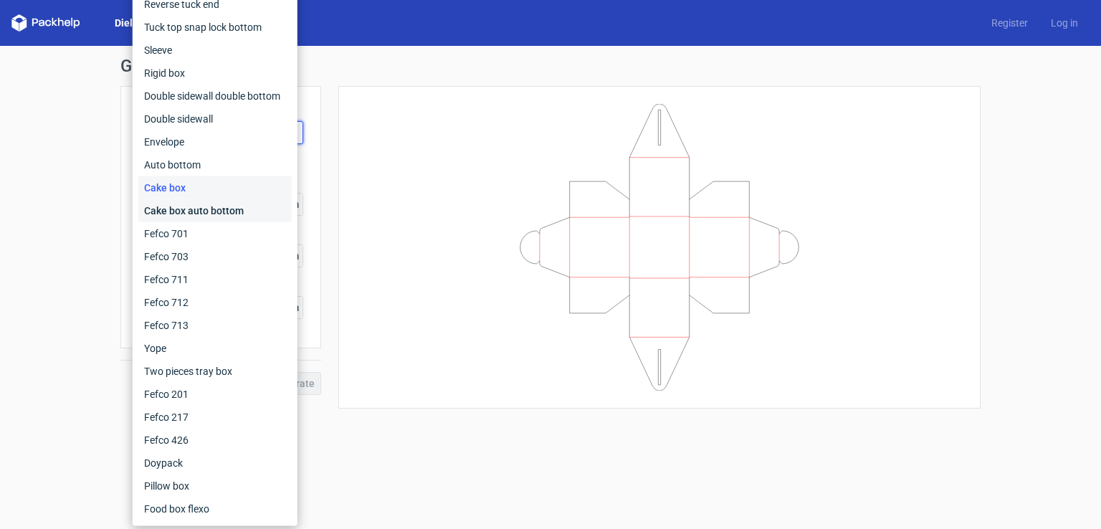
click at [214, 205] on div "Cake box auto bottom" at bounding box center [214, 210] width 153 height 23
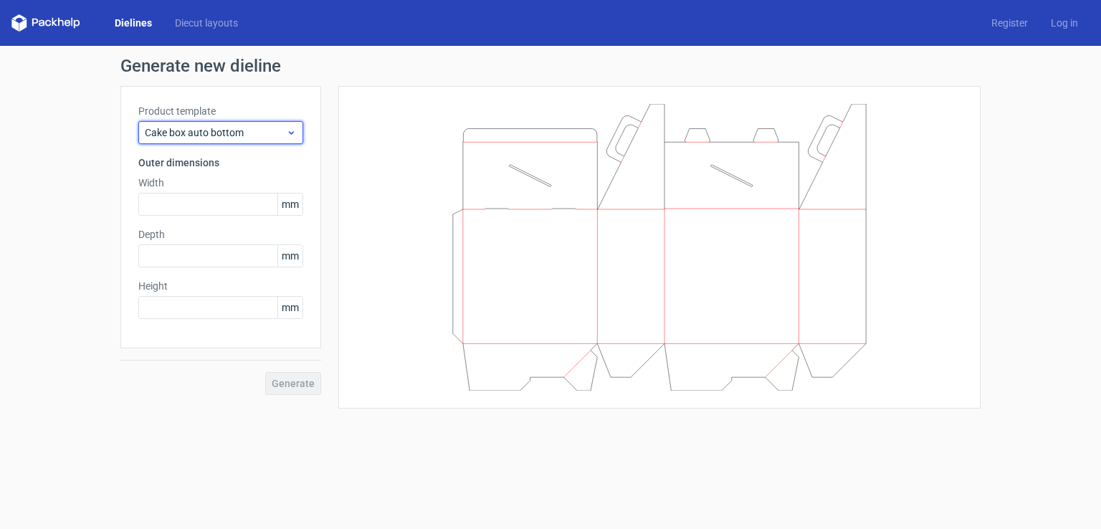
click at [235, 138] on span "Cake box auto bottom" at bounding box center [215, 132] width 141 height 14
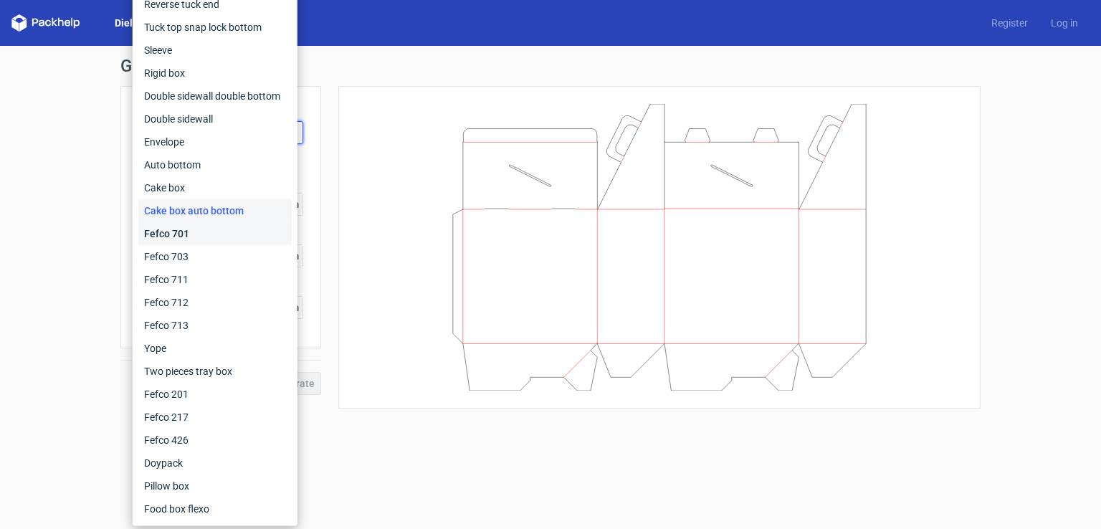
click at [210, 230] on div "Fefco 701" at bounding box center [214, 233] width 153 height 23
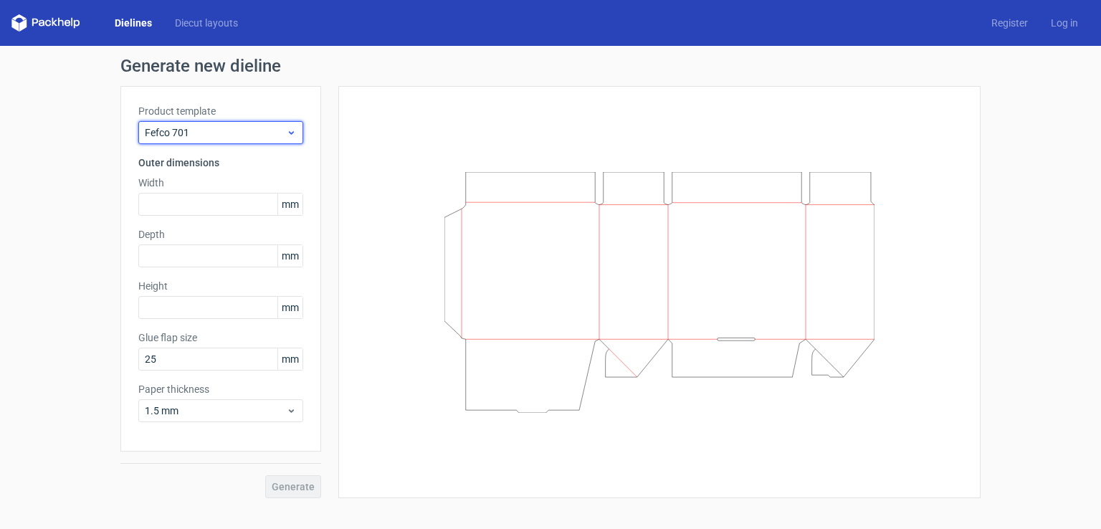
click at [255, 128] on span "Fefco 701" at bounding box center [215, 132] width 141 height 14
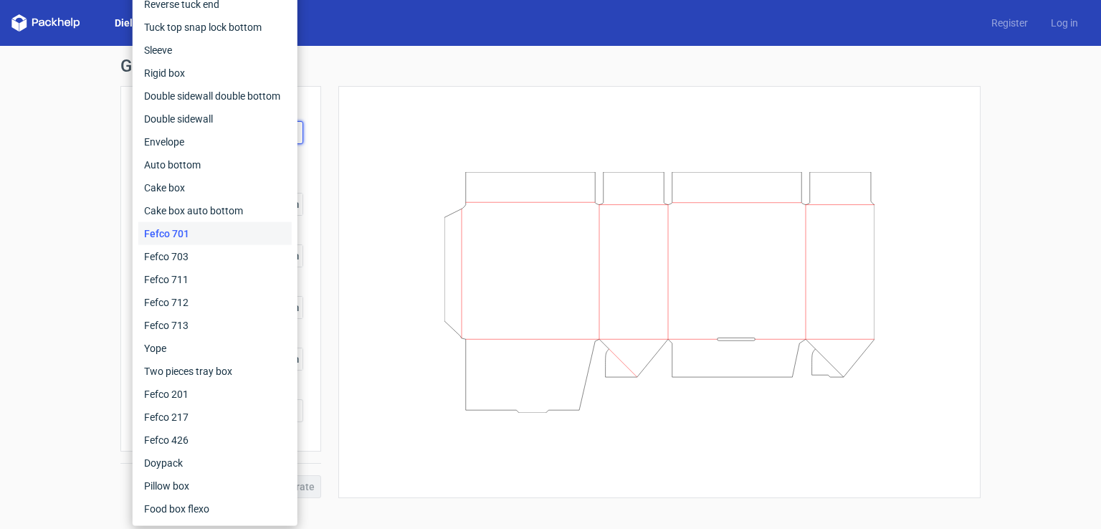
click at [36, 166] on div "Generate new dieline Product template Fefco 701 Outer dimensions Width mm Depth…" at bounding box center [550, 278] width 1101 height 464
